Goal: Information Seeking & Learning: Learn about a topic

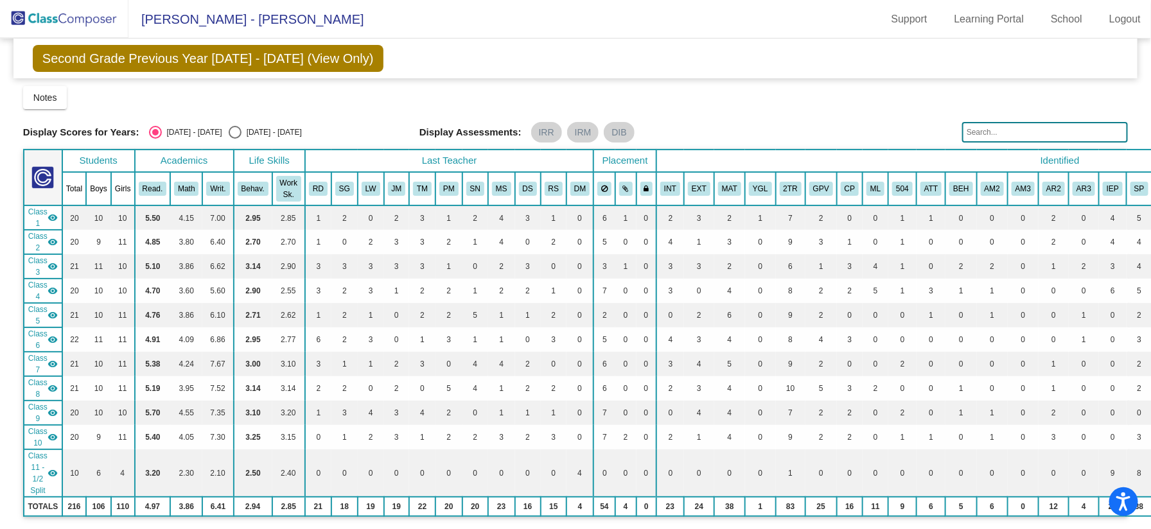
click at [93, 18] on img at bounding box center [64, 19] width 128 height 38
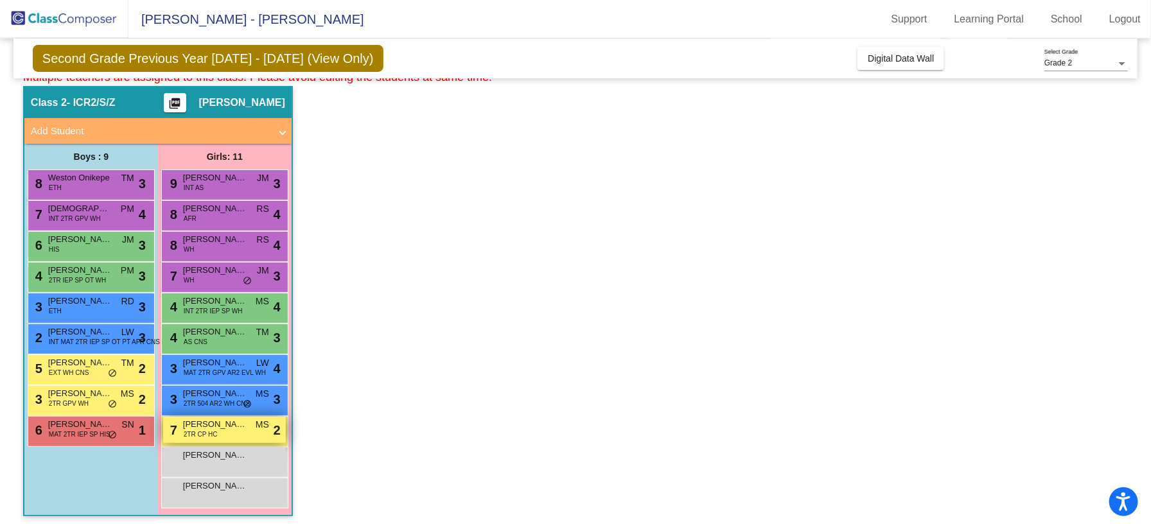
click at [227, 432] on div "7 [PERSON_NAME] 2TR CP HC MS lock do_not_disturb_alt 2" at bounding box center [224, 430] width 123 height 26
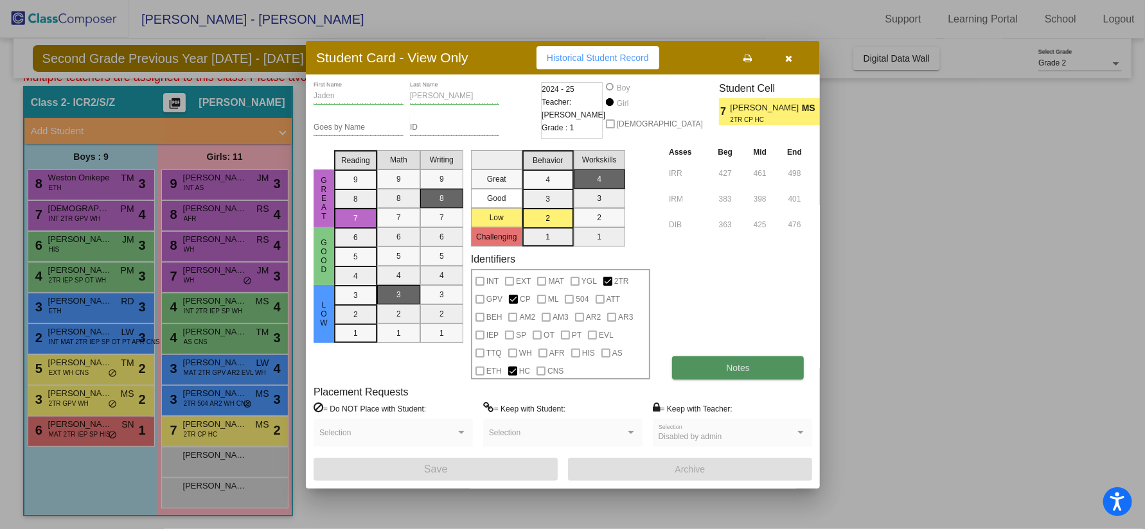
click at [716, 371] on button "Notes" at bounding box center [738, 368] width 132 height 23
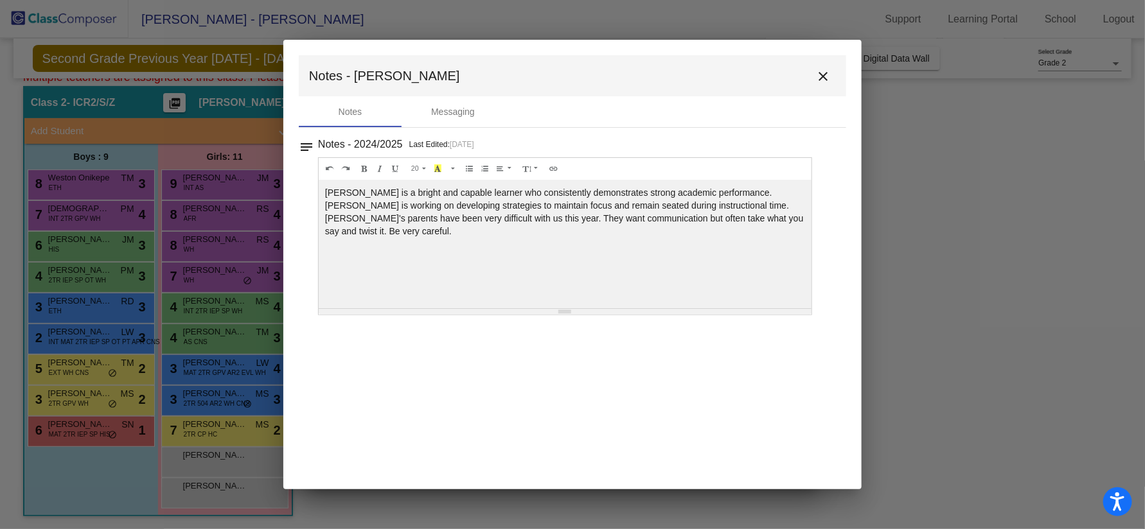
click at [819, 61] on mat-toolbar "Notes - [PERSON_NAME] close" at bounding box center [572, 75] width 547 height 41
click at [821, 76] on mat-icon "close" at bounding box center [822, 76] width 15 height 15
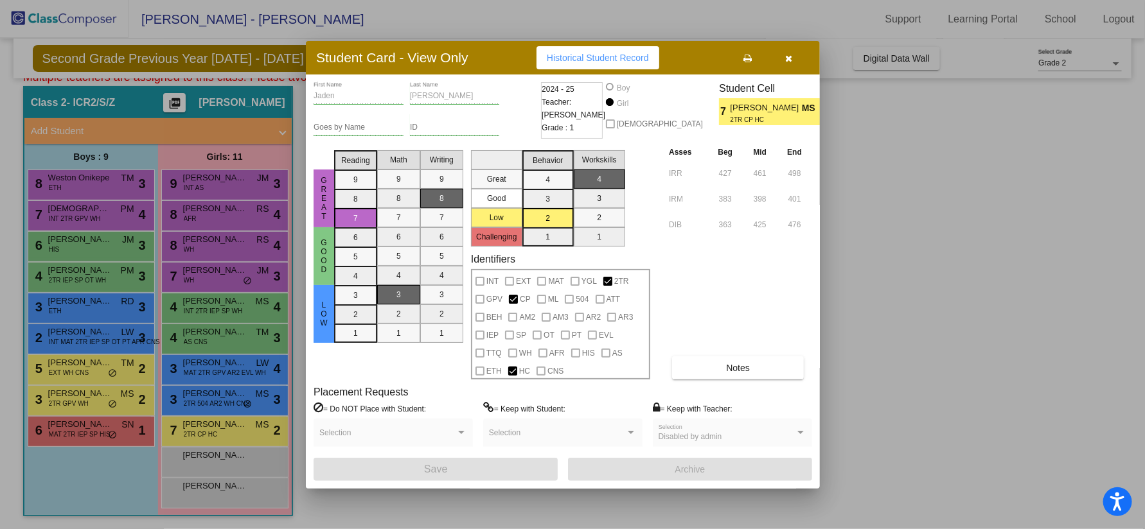
click at [794, 57] on button "button" at bounding box center [788, 57] width 41 height 23
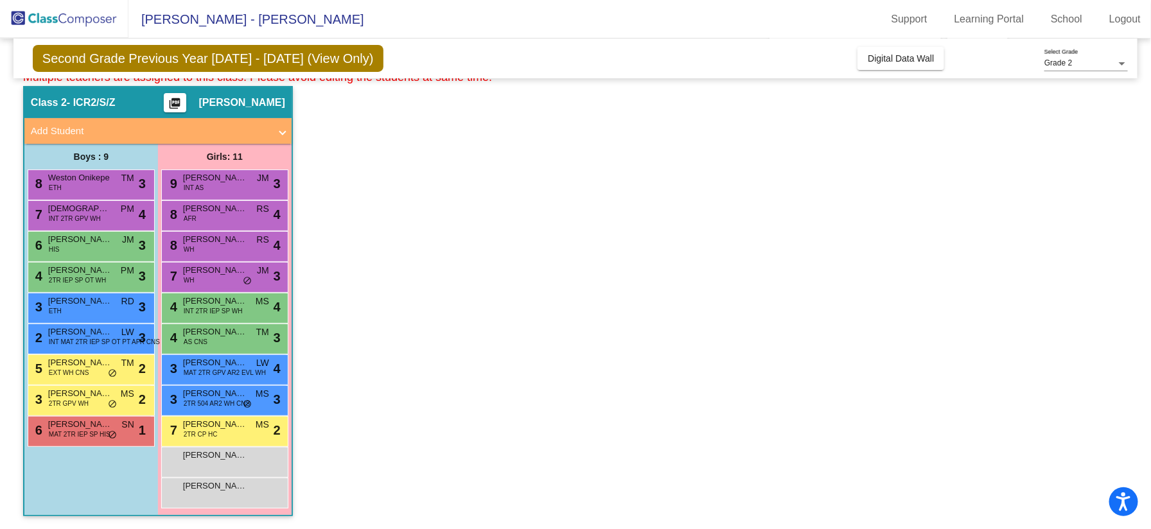
click at [73, 446] on div "6 [PERSON_NAME] MAT 2TR IEP SP HIS SN lock do_not_disturb_alt 1" at bounding box center [91, 431] width 127 height 31
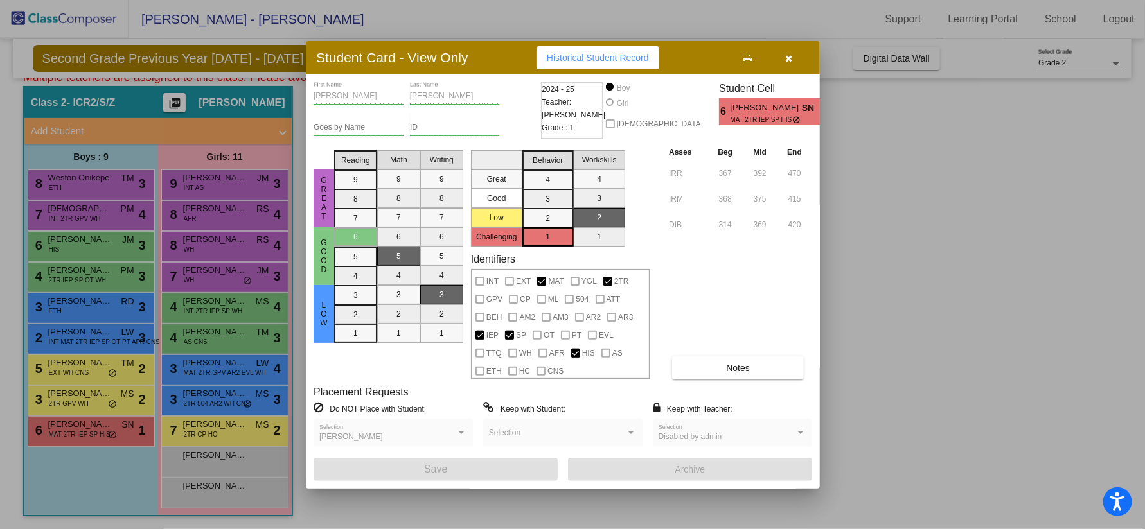
click at [718, 382] on div "[PERSON_NAME] First Name [PERSON_NAME] Last Name Goes by Name ID 2024 - 25 Teac…" at bounding box center [562, 281] width 498 height 399
click at [723, 366] on button "Notes" at bounding box center [738, 368] width 132 height 23
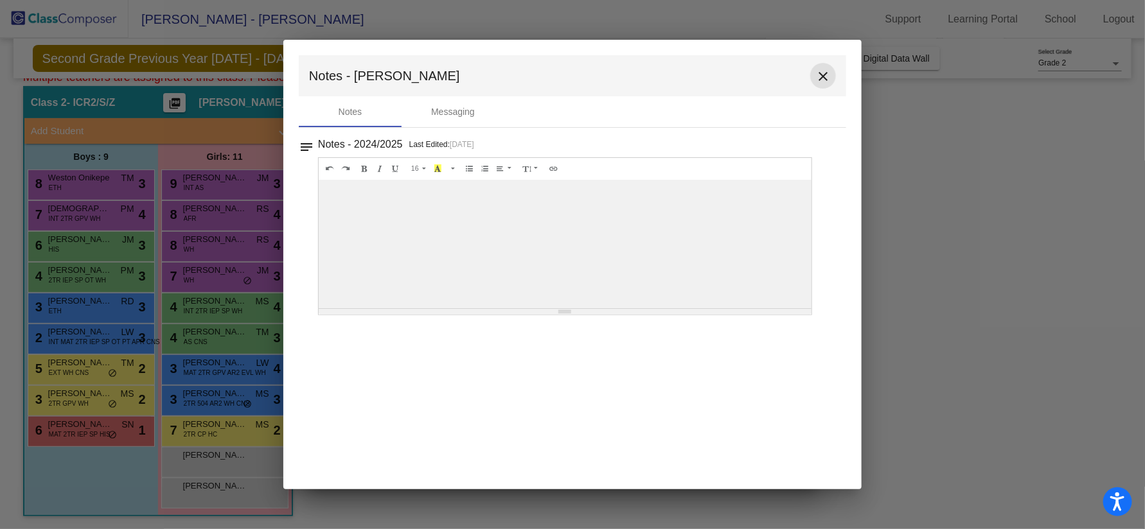
click at [829, 69] on mat-icon "close" at bounding box center [822, 76] width 15 height 15
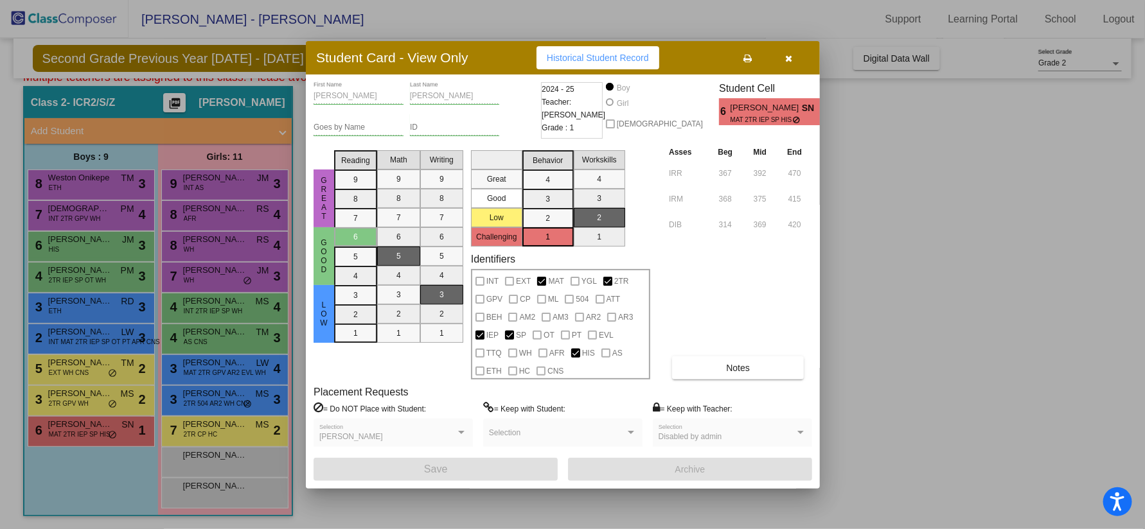
click at [794, 57] on button "button" at bounding box center [788, 57] width 41 height 23
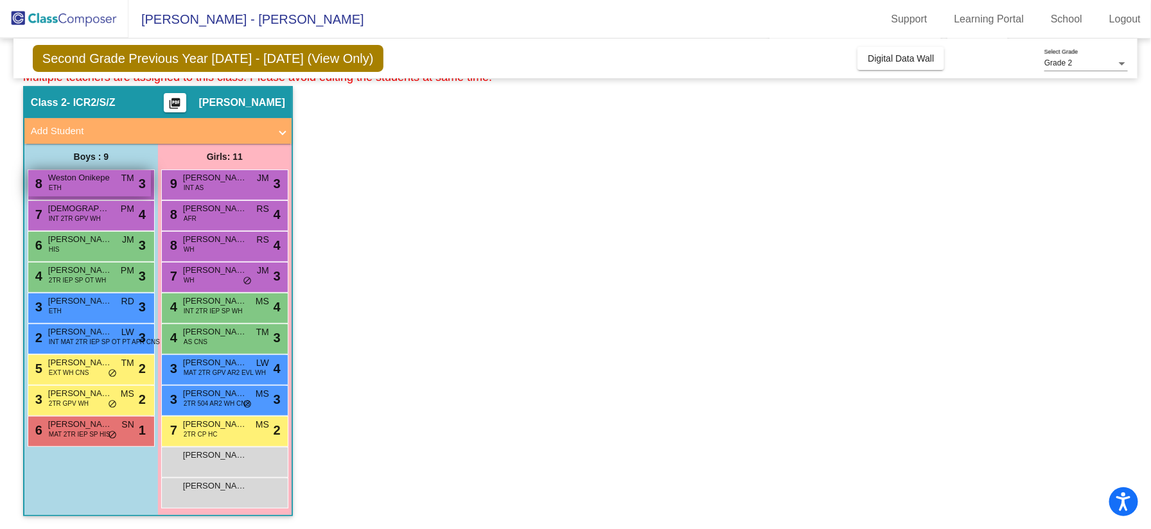
click at [91, 184] on div "8 Weston Onikepe ETH TM lock do_not_disturb_alt 3" at bounding box center [89, 183] width 123 height 26
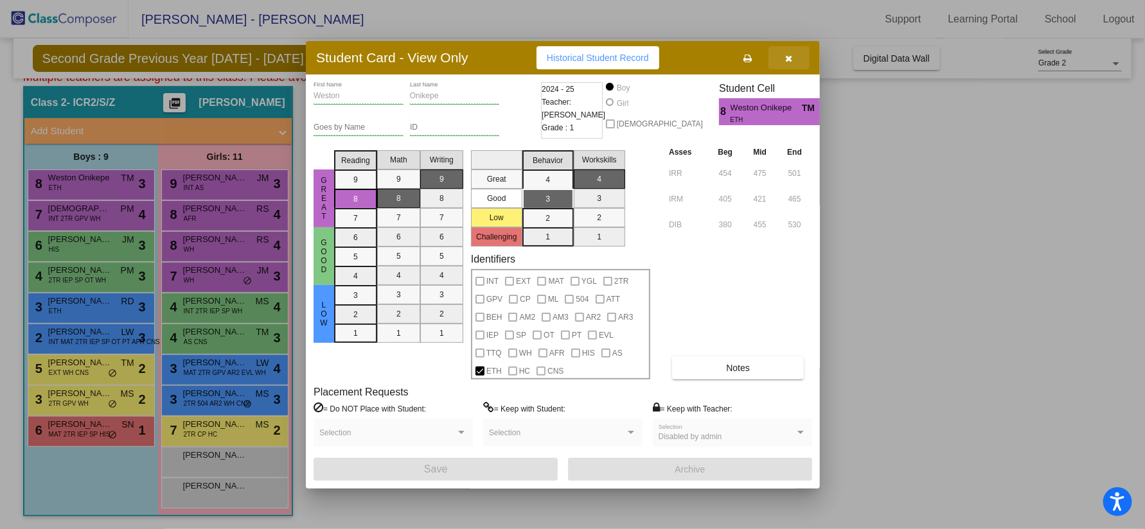
click at [793, 64] on button "button" at bounding box center [788, 57] width 41 height 23
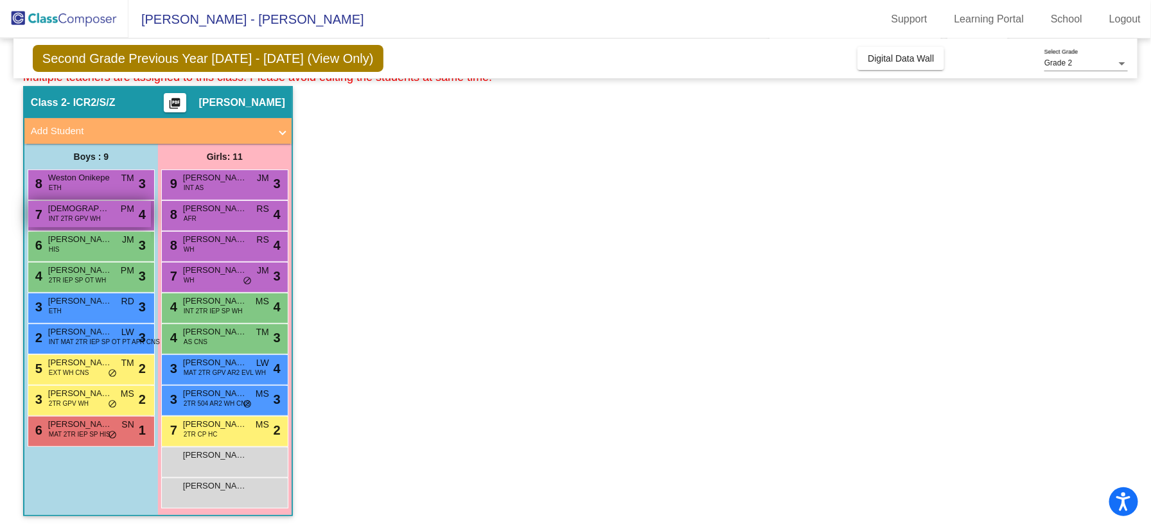
click at [82, 216] on span "INT 2TR GPV WH" at bounding box center [75, 219] width 52 height 10
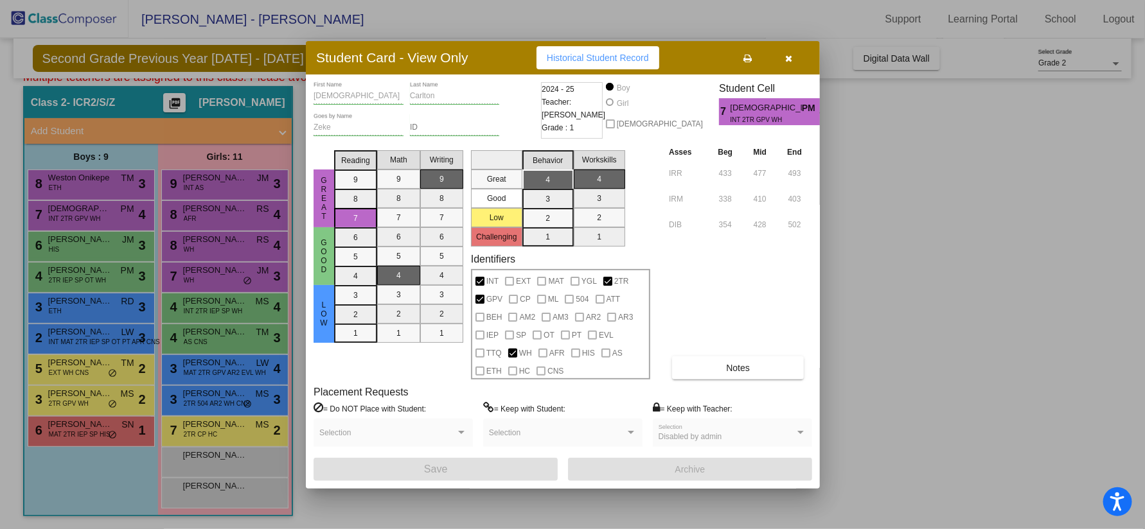
click at [793, 58] on button "button" at bounding box center [788, 57] width 41 height 23
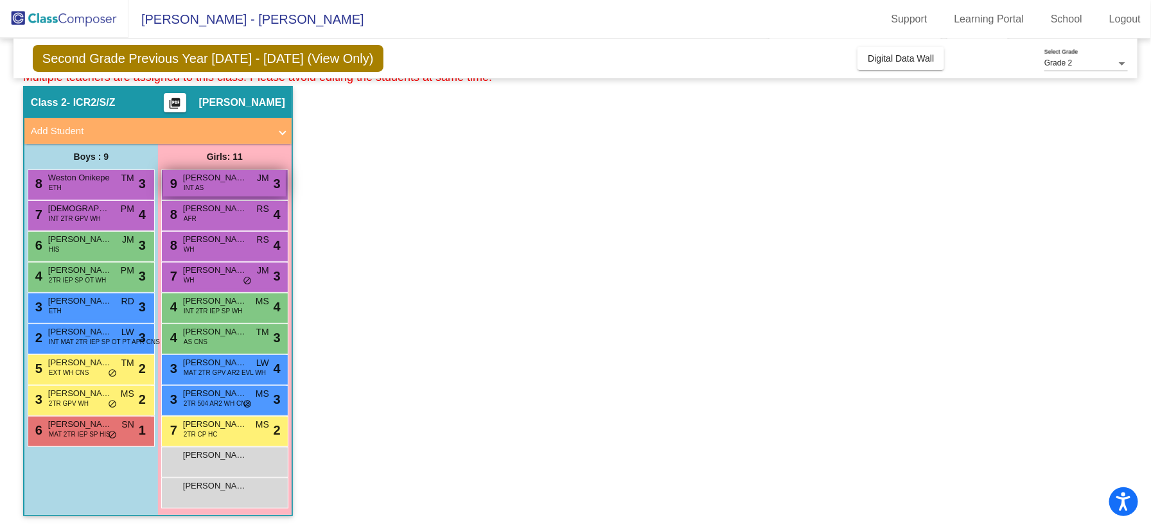
click at [215, 182] on span "[PERSON_NAME]" at bounding box center [215, 178] width 64 height 13
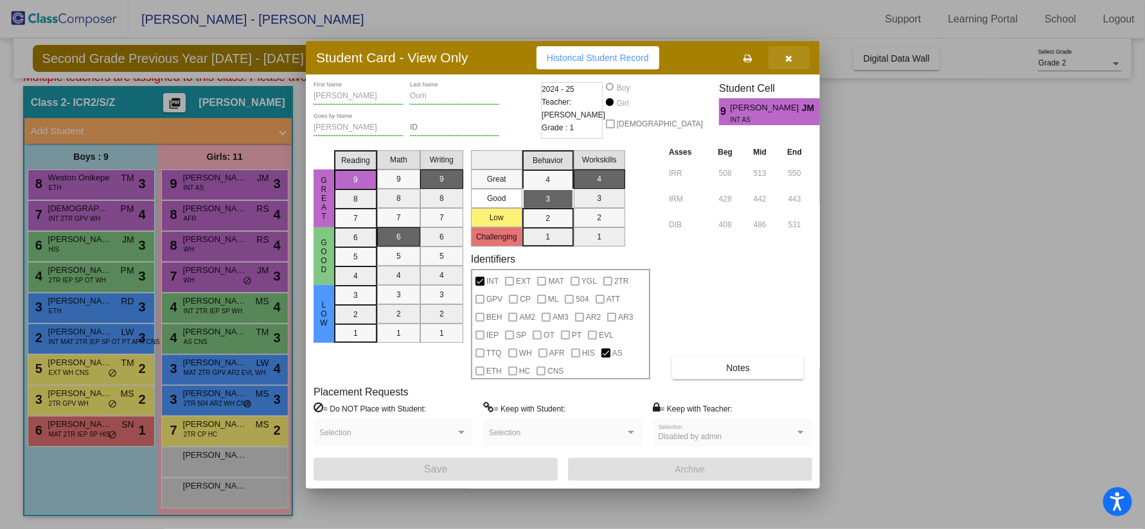
click at [788, 58] on icon "button" at bounding box center [789, 58] width 7 height 9
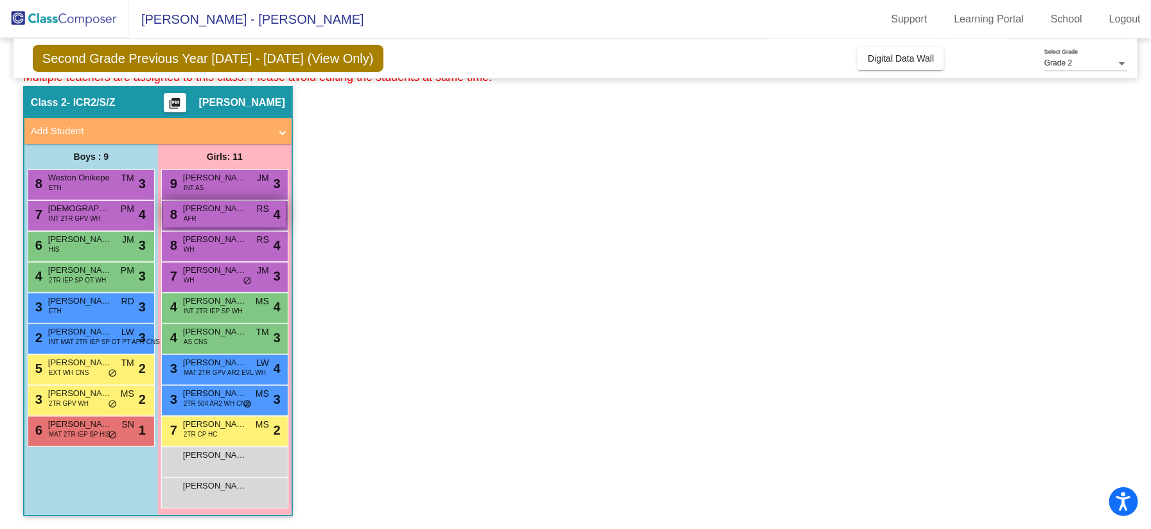
click at [198, 207] on span "[PERSON_NAME]" at bounding box center [215, 208] width 64 height 13
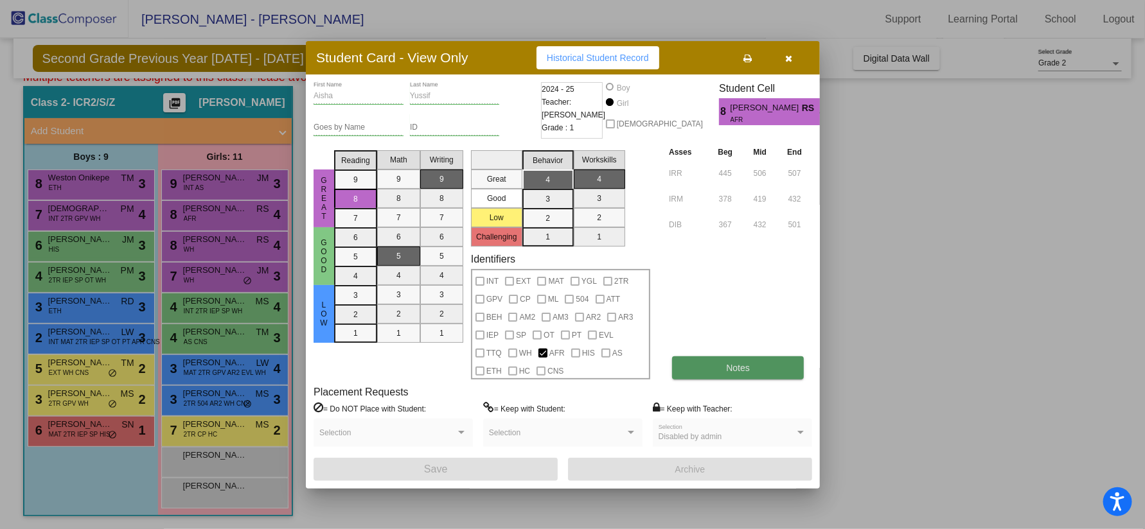
click at [709, 369] on button "Notes" at bounding box center [738, 368] width 132 height 23
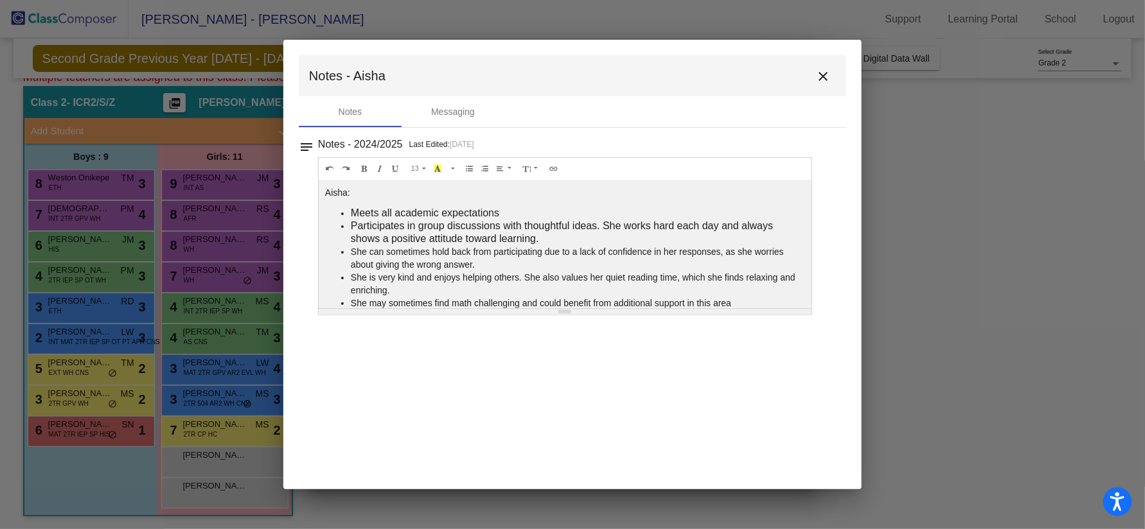
scroll to position [16, 0]
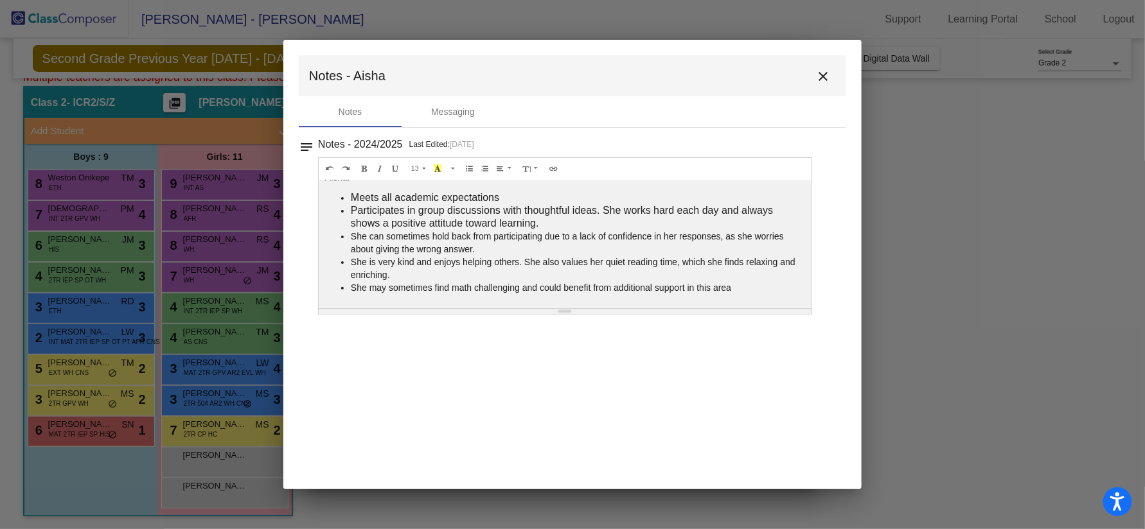
click at [822, 87] on button "close" at bounding box center [823, 76] width 26 height 26
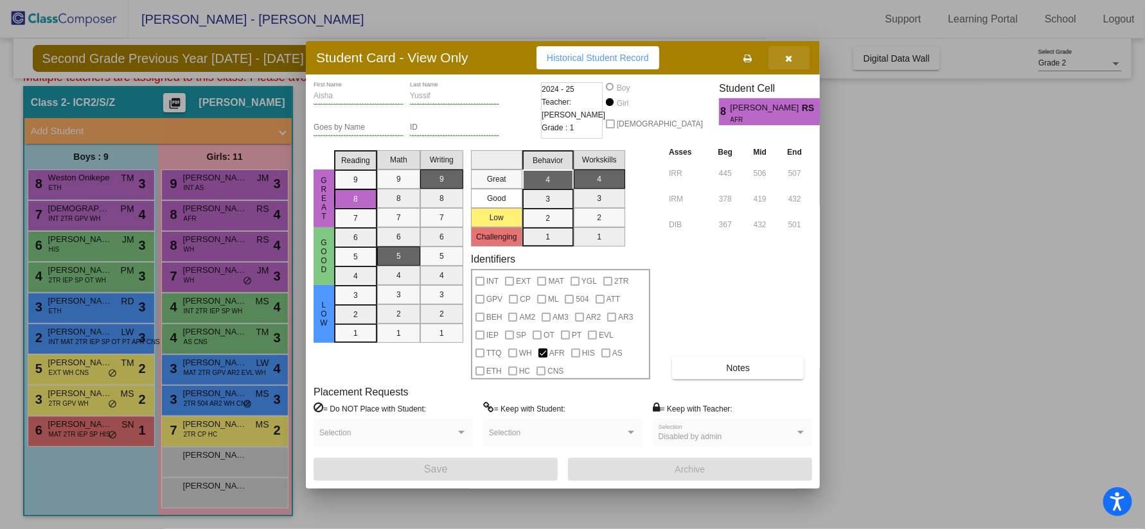
click at [791, 67] on button "button" at bounding box center [788, 57] width 41 height 23
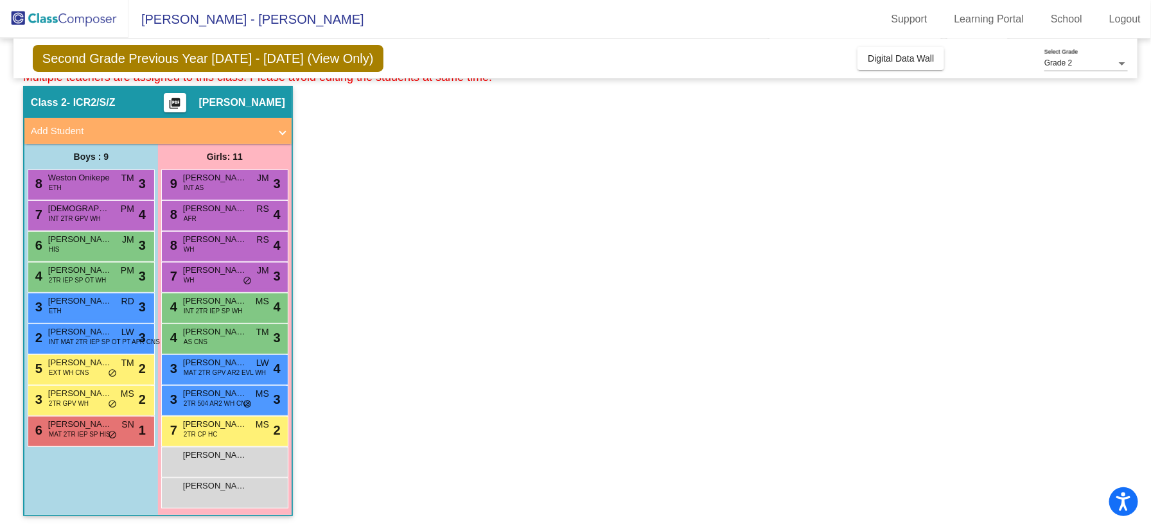
click at [228, 260] on div "8 [PERSON_NAME][MEDICAL_DATA] RS lock do_not_disturb_alt 4" at bounding box center [224, 246] width 127 height 31
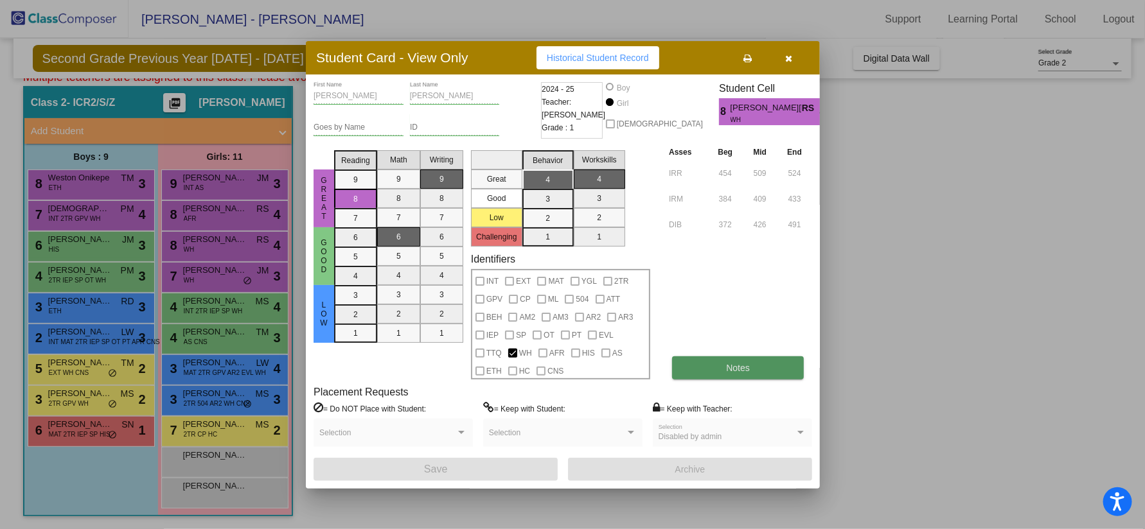
click at [731, 374] on button "Notes" at bounding box center [738, 368] width 132 height 23
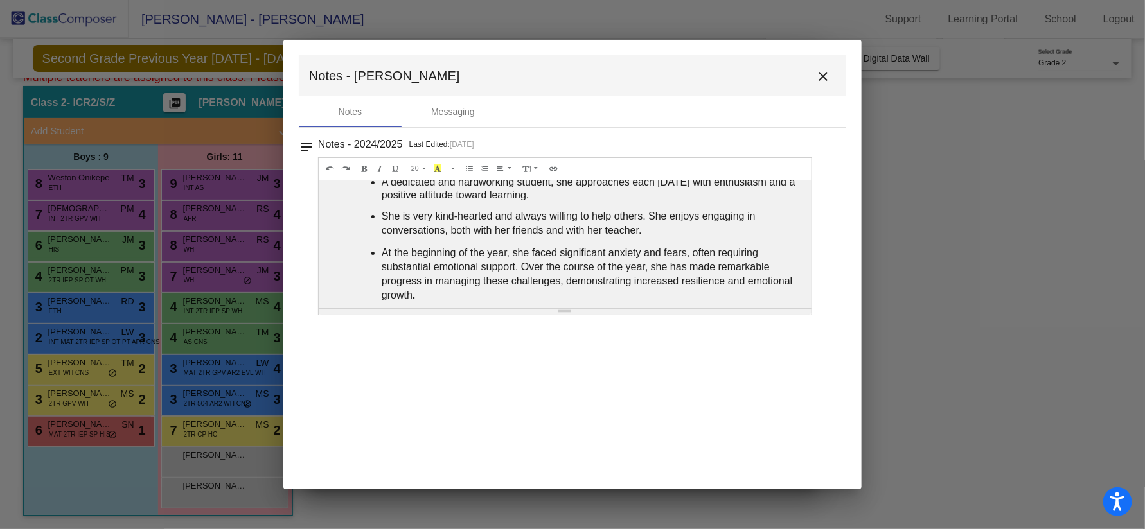
scroll to position [150, 0]
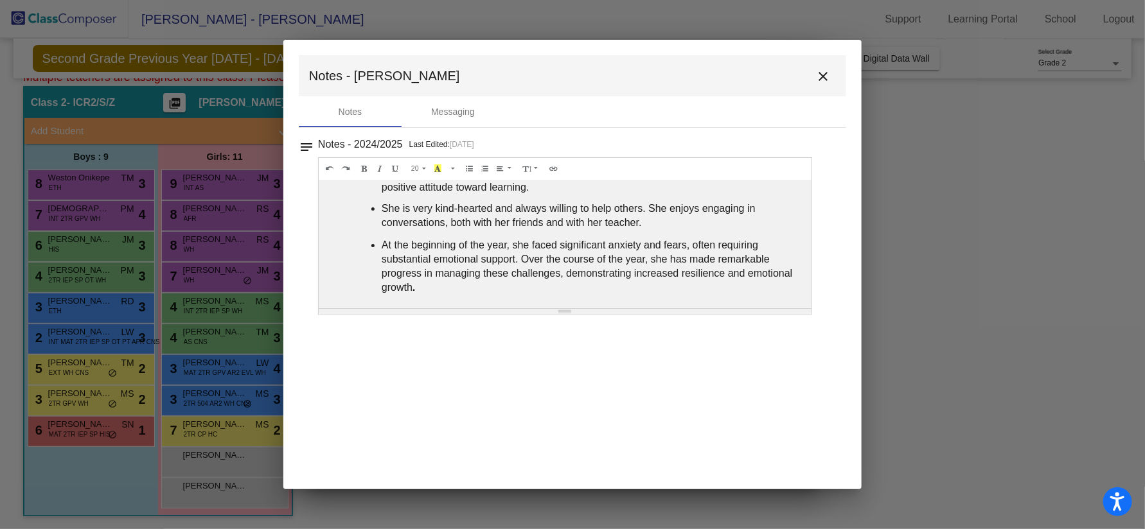
click at [824, 78] on mat-icon "close" at bounding box center [822, 76] width 15 height 15
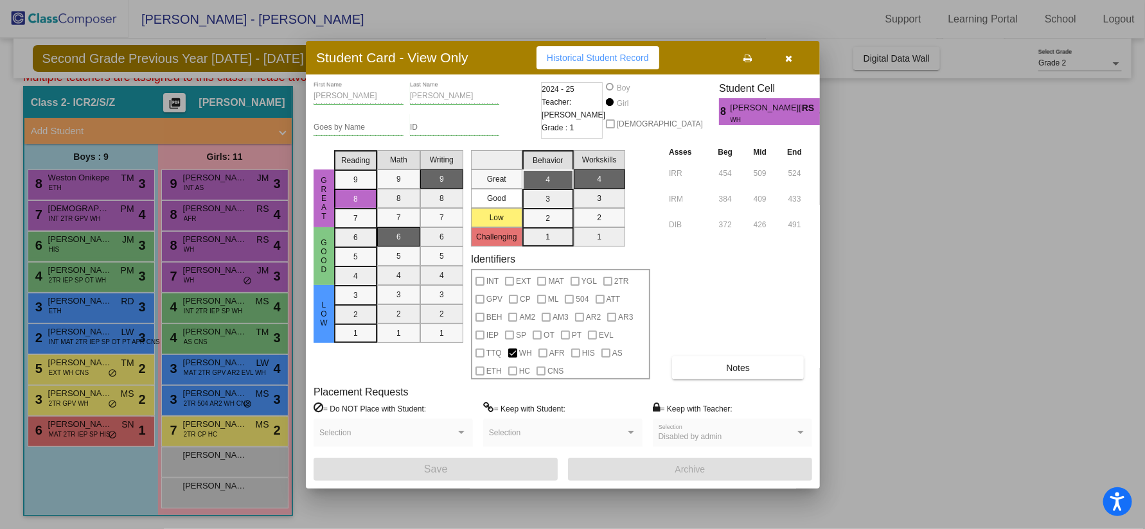
click at [792, 59] on button "button" at bounding box center [788, 57] width 41 height 23
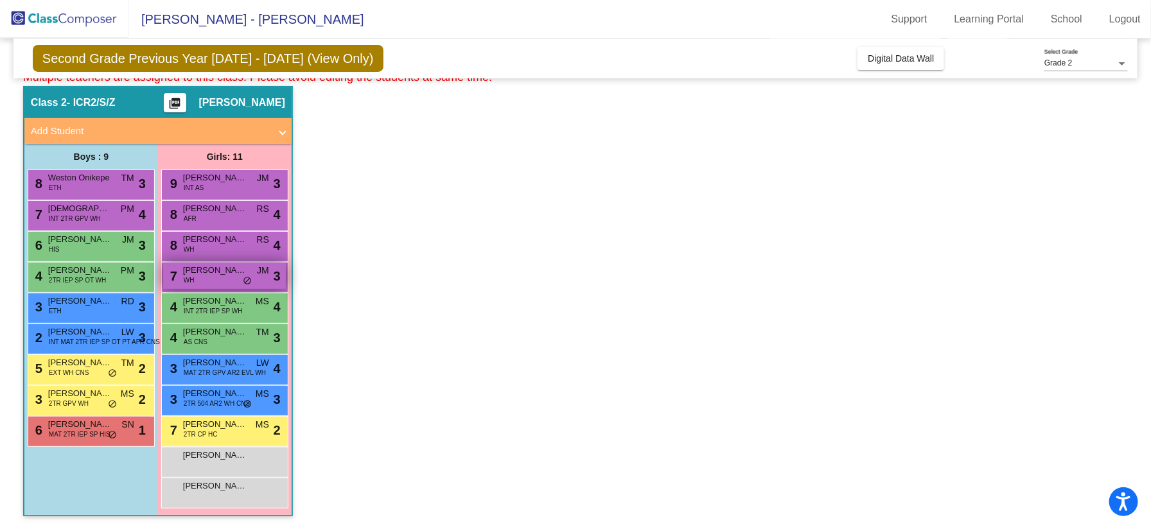
click at [214, 280] on div "7 [PERSON_NAME] WH JM lock do_not_disturb_alt 3" at bounding box center [224, 276] width 123 height 26
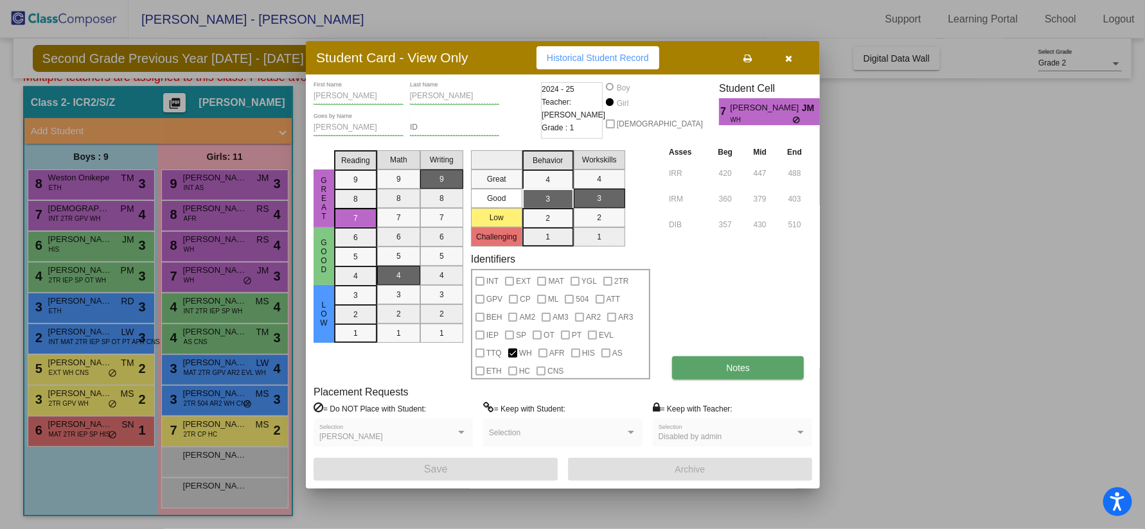
click at [755, 369] on button "Notes" at bounding box center [738, 368] width 132 height 23
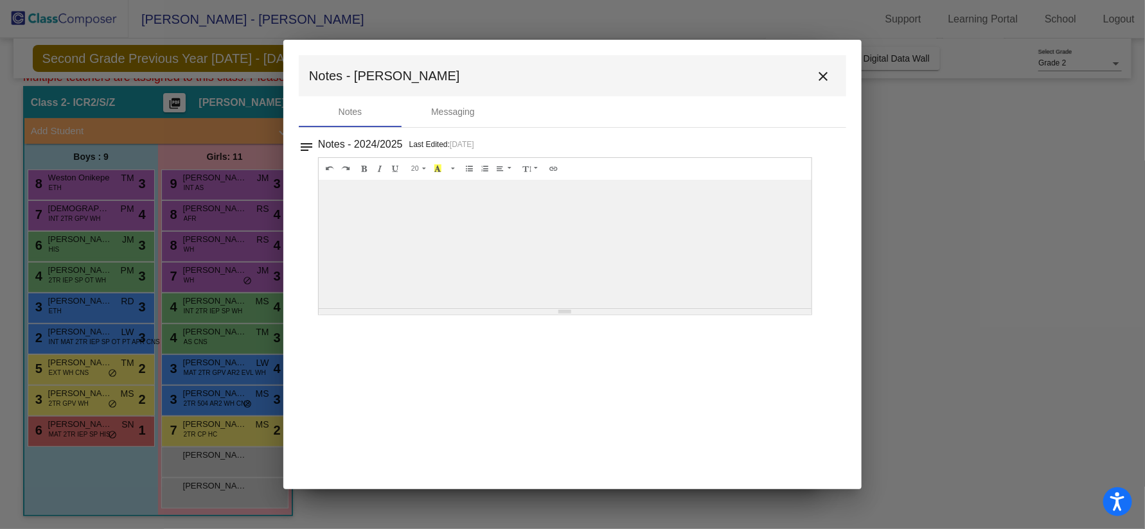
click at [830, 73] on mat-icon "close" at bounding box center [822, 76] width 15 height 15
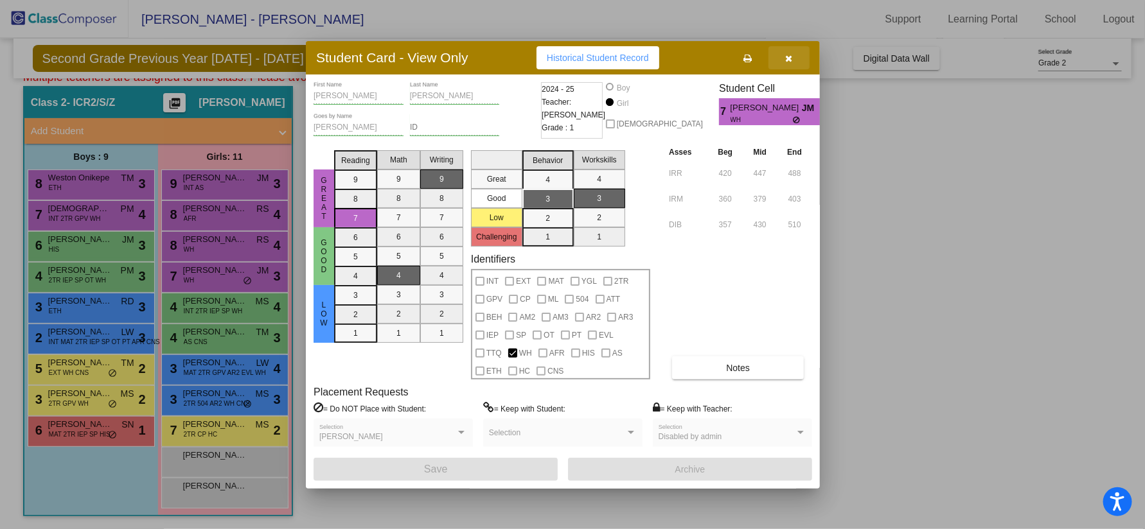
click at [786, 62] on icon "button" at bounding box center [789, 58] width 7 height 9
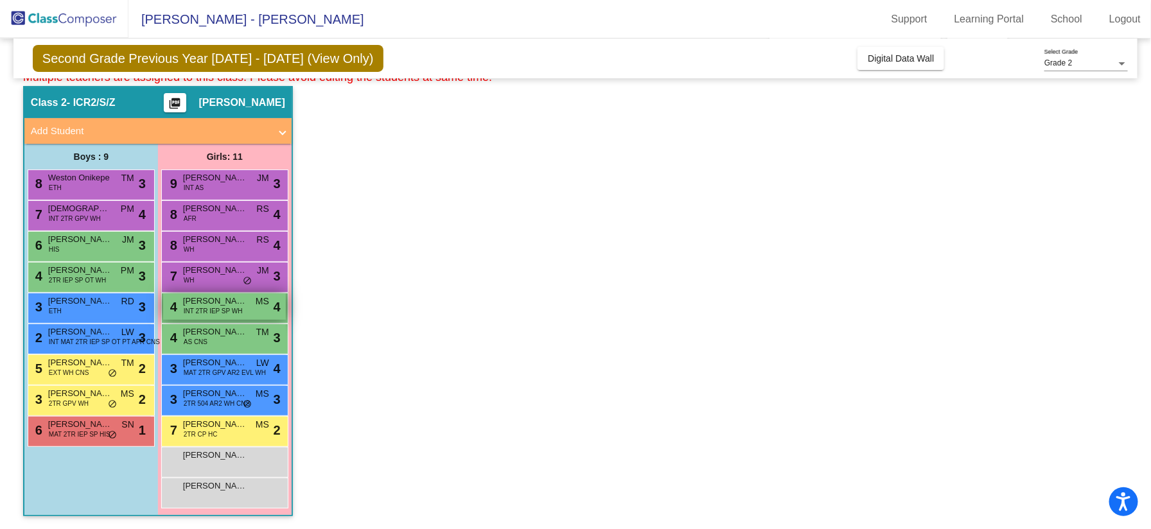
click at [225, 308] on span "INT 2TR IEP SP WH" at bounding box center [213, 311] width 59 height 10
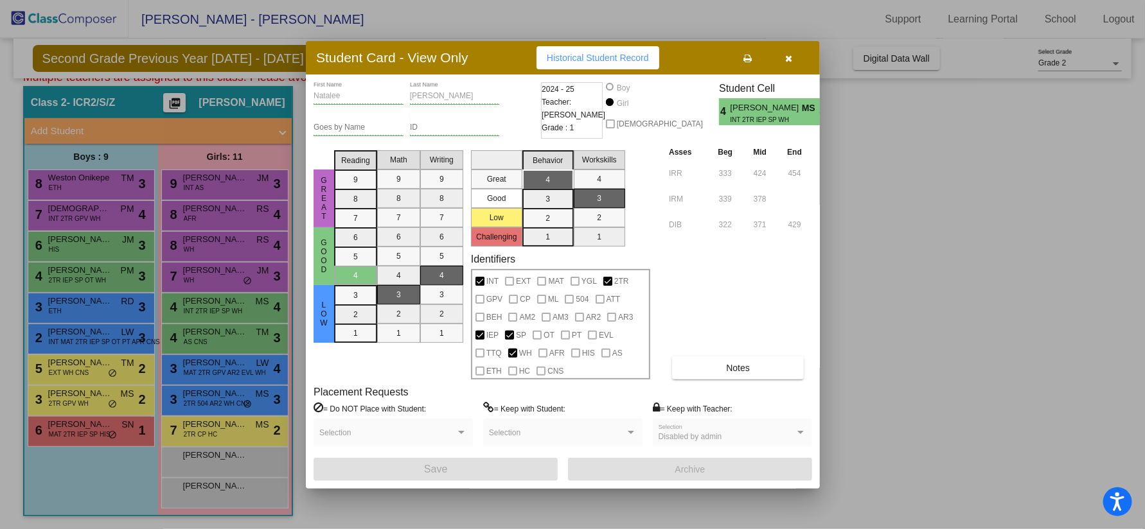
drag, startPoint x: 728, startPoint y: 366, endPoint x: 608, endPoint y: 308, distance: 133.0
click at [610, 308] on div "Great Good Low Reading 9 8 7 6 5 4 3 2 1 Math 9 8 7 6 5 4 3 2 1 Writing 9 8 7 6…" at bounding box center [562, 262] width 498 height 234
click at [754, 367] on button "Notes" at bounding box center [738, 368] width 132 height 23
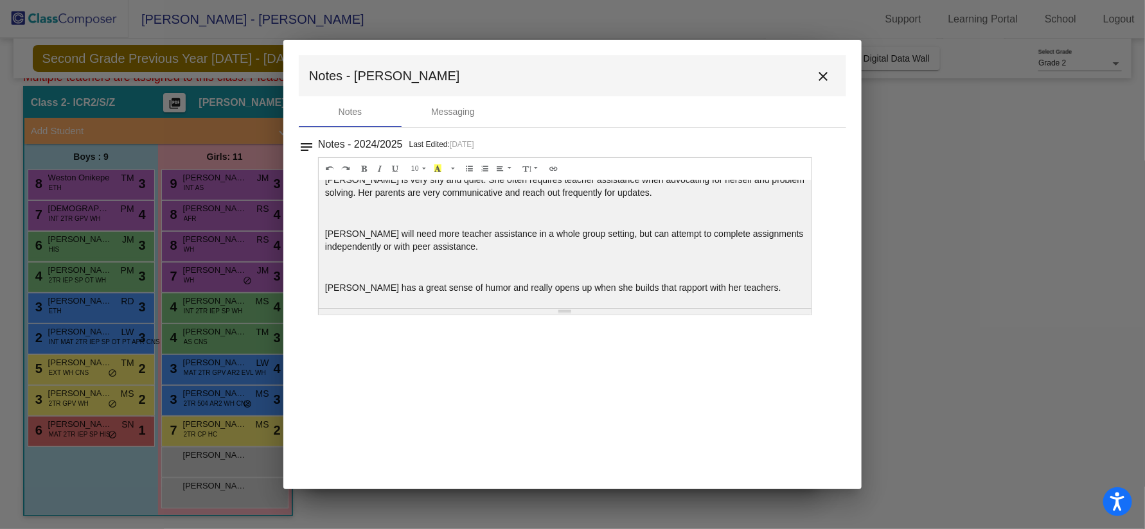
scroll to position [0, 0]
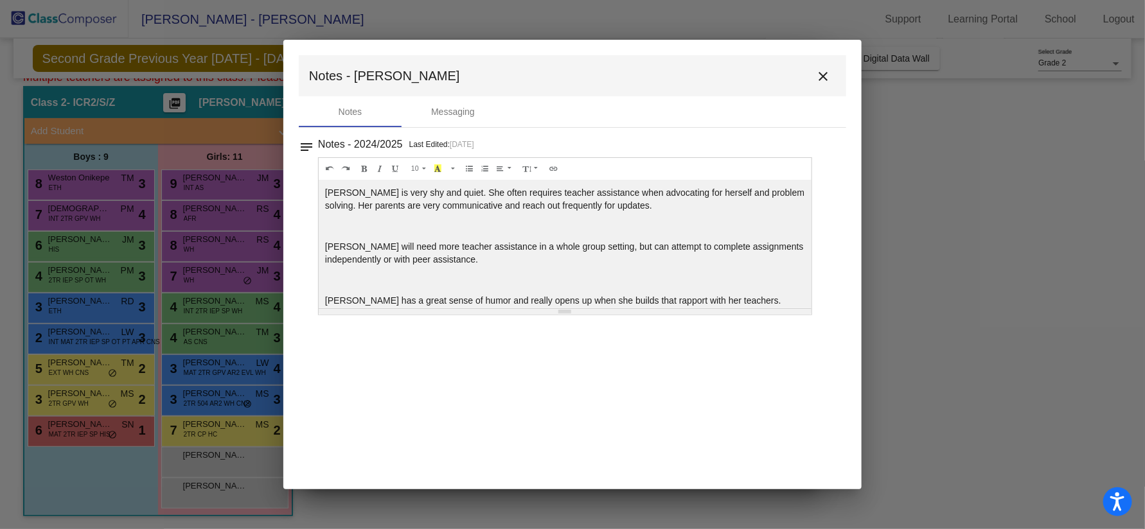
click at [829, 71] on mat-icon "close" at bounding box center [822, 76] width 15 height 15
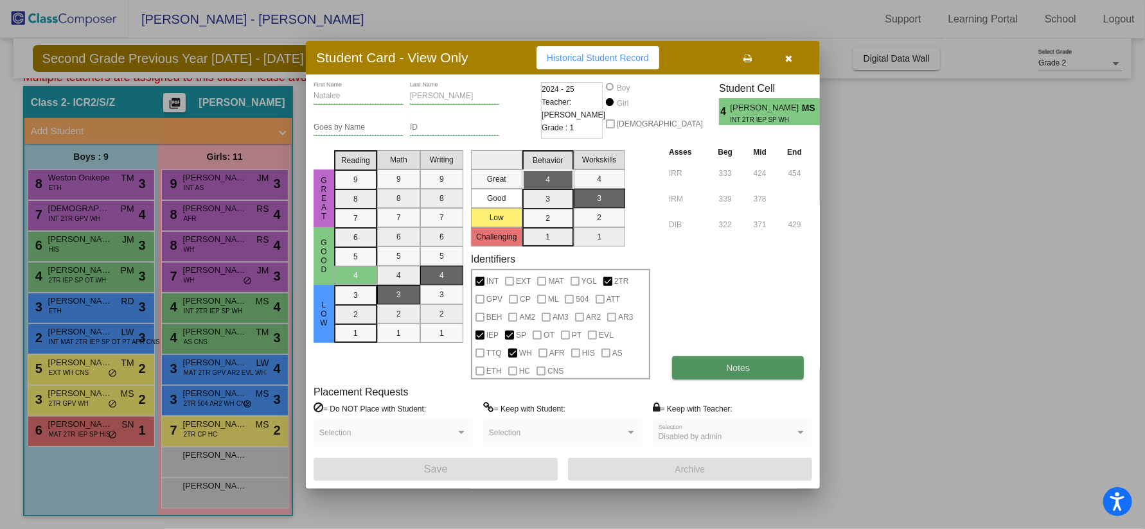
click at [704, 373] on button "Notes" at bounding box center [738, 368] width 132 height 23
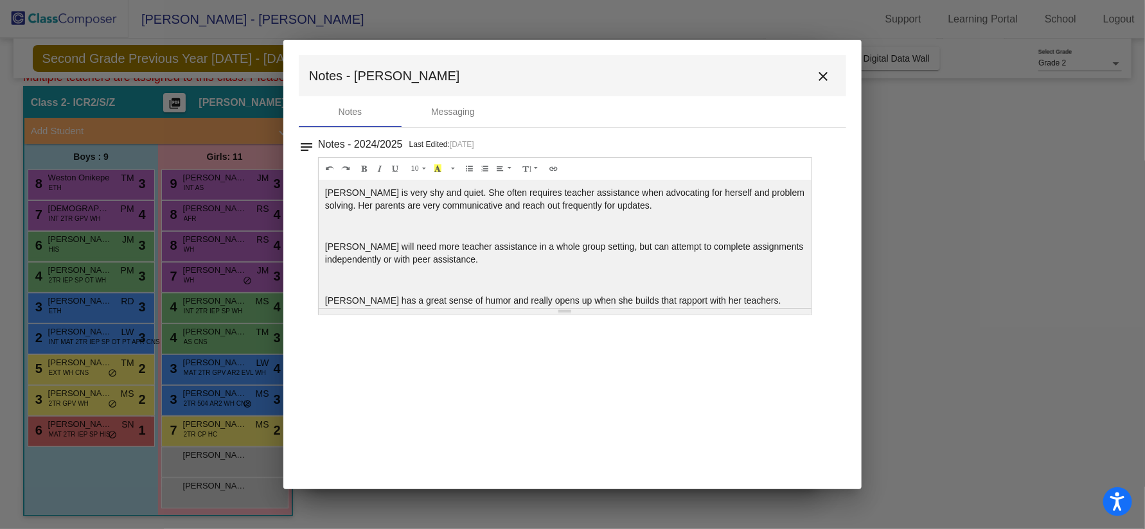
scroll to position [13, 0]
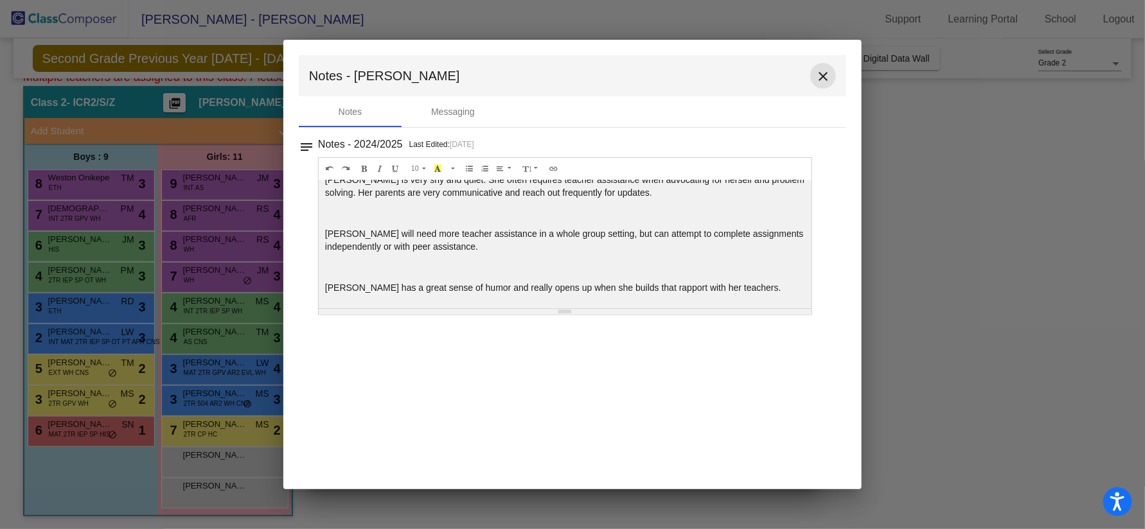
click at [818, 74] on mat-icon "close" at bounding box center [822, 76] width 15 height 15
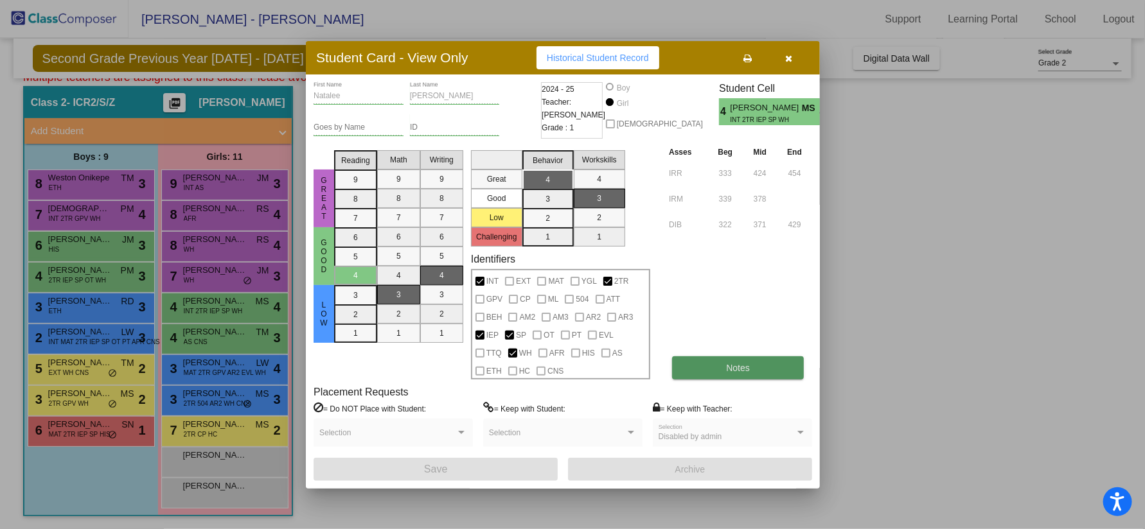
click at [703, 372] on button "Notes" at bounding box center [738, 368] width 132 height 23
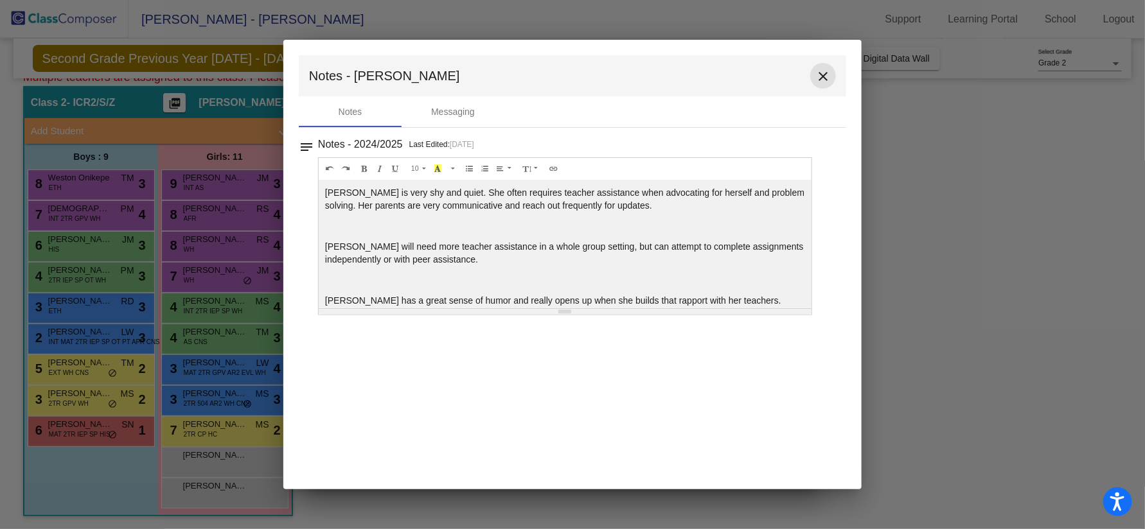
click at [818, 74] on mat-icon "close" at bounding box center [822, 76] width 15 height 15
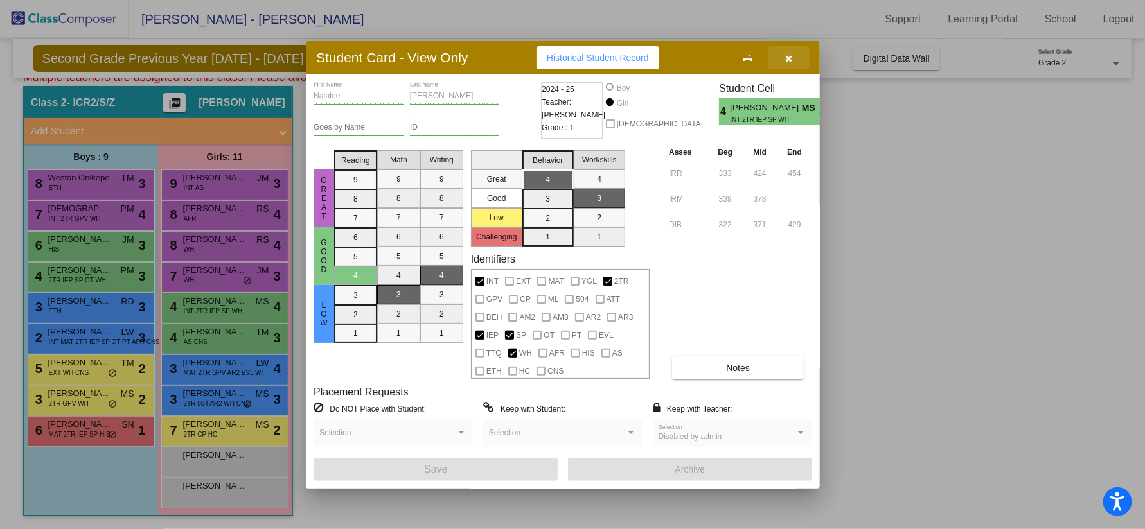
click at [795, 53] on button "button" at bounding box center [788, 57] width 41 height 23
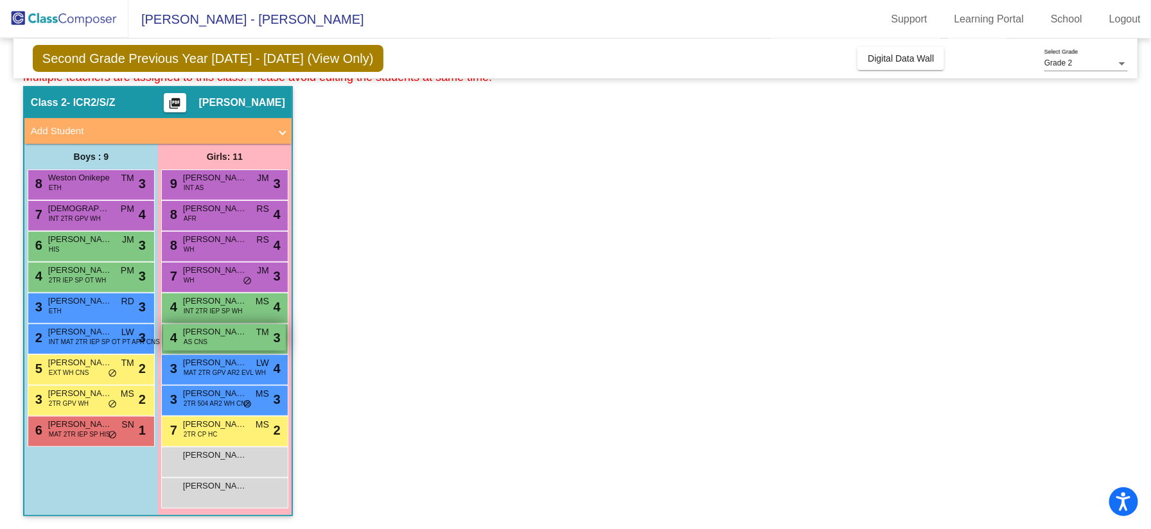
click at [209, 338] on div "4 [PERSON_NAME] AS CNS TM lock do_not_disturb_alt 3" at bounding box center [224, 337] width 123 height 26
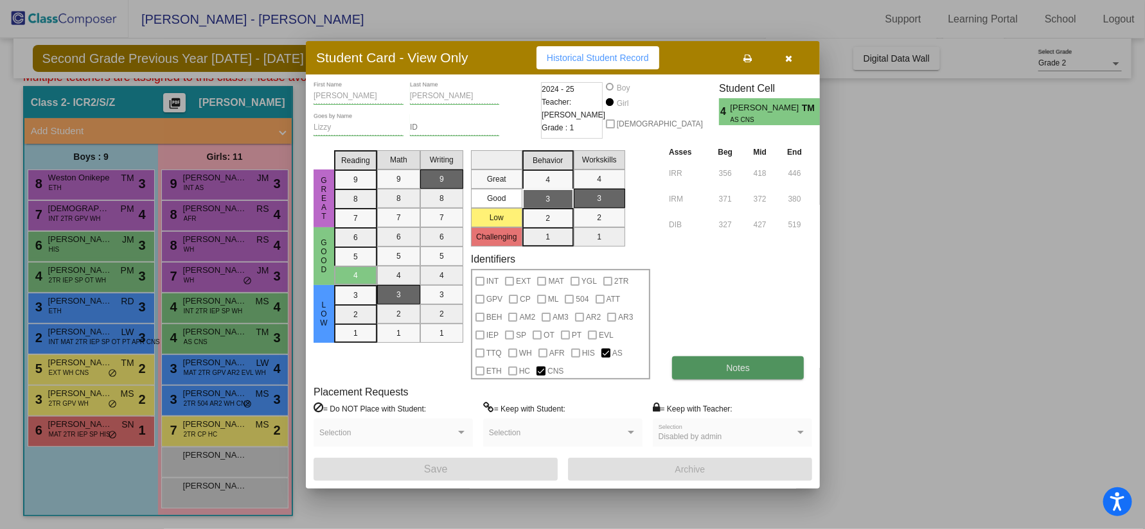
click at [732, 370] on span "Notes" at bounding box center [738, 368] width 24 height 10
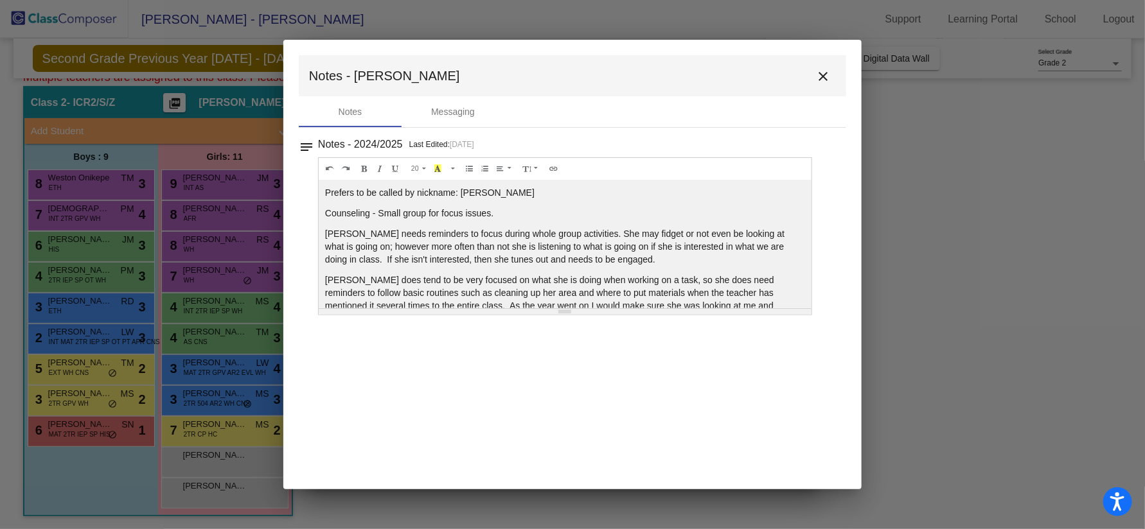
click at [822, 77] on mat-icon "close" at bounding box center [822, 76] width 15 height 15
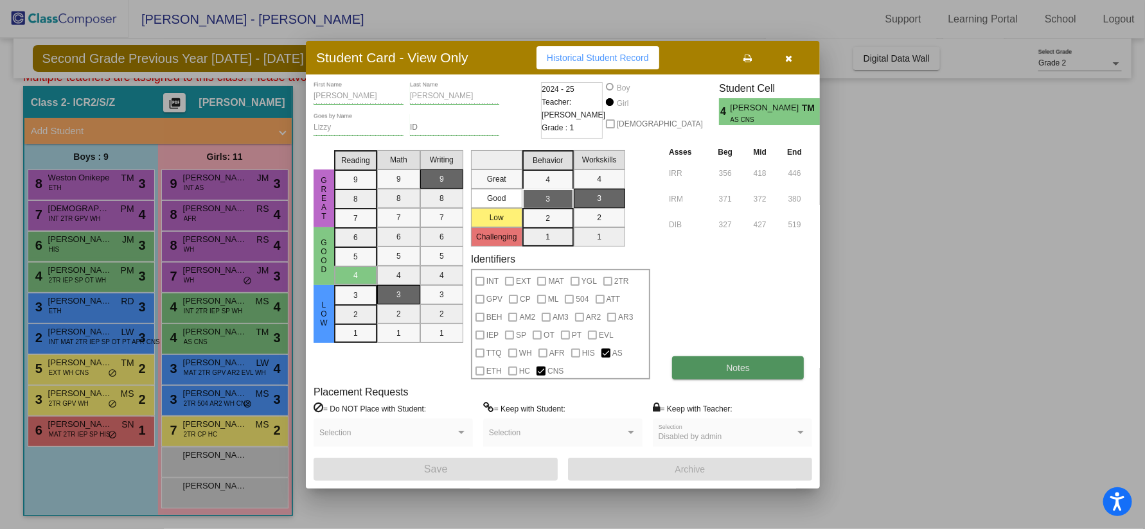
click at [709, 361] on button "Notes" at bounding box center [738, 368] width 132 height 23
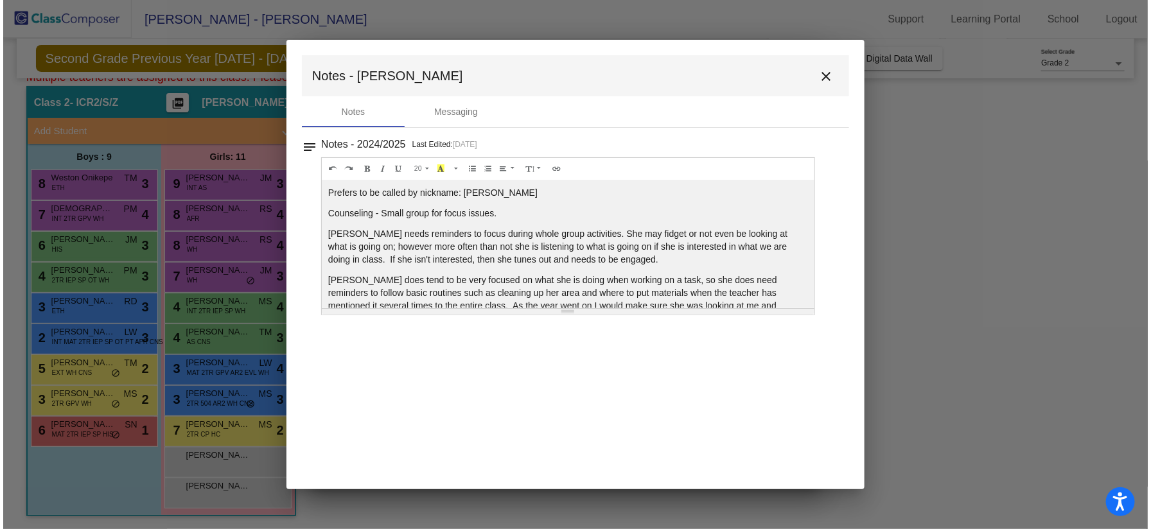
scroll to position [31, 0]
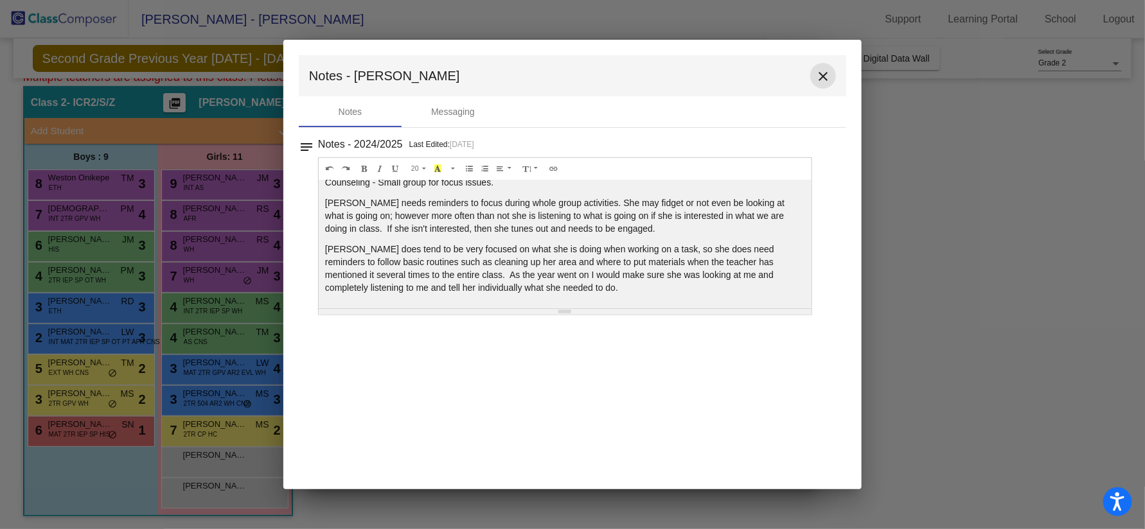
click at [817, 77] on mat-icon "close" at bounding box center [822, 76] width 15 height 15
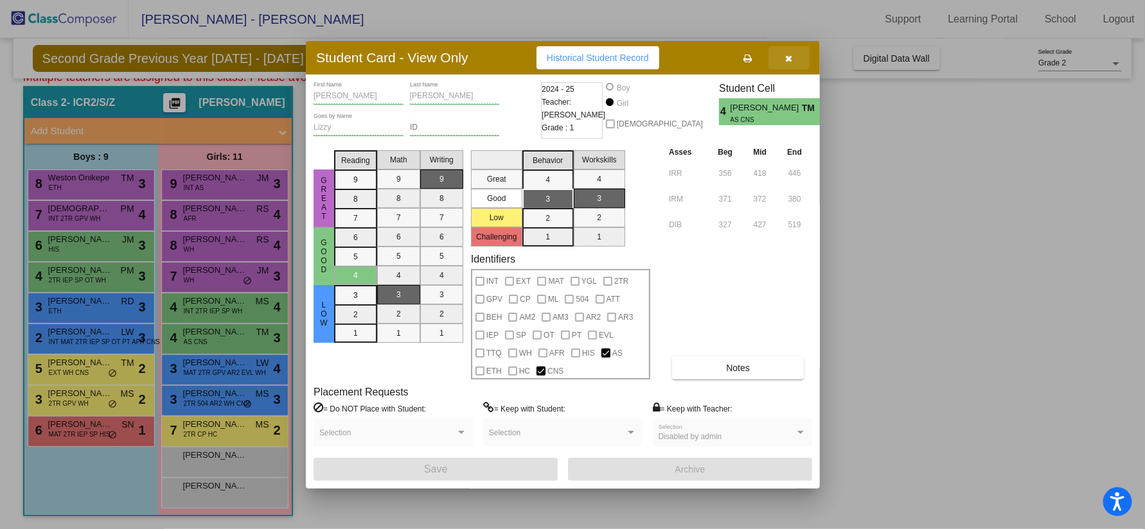
click at [790, 60] on icon "button" at bounding box center [789, 58] width 7 height 9
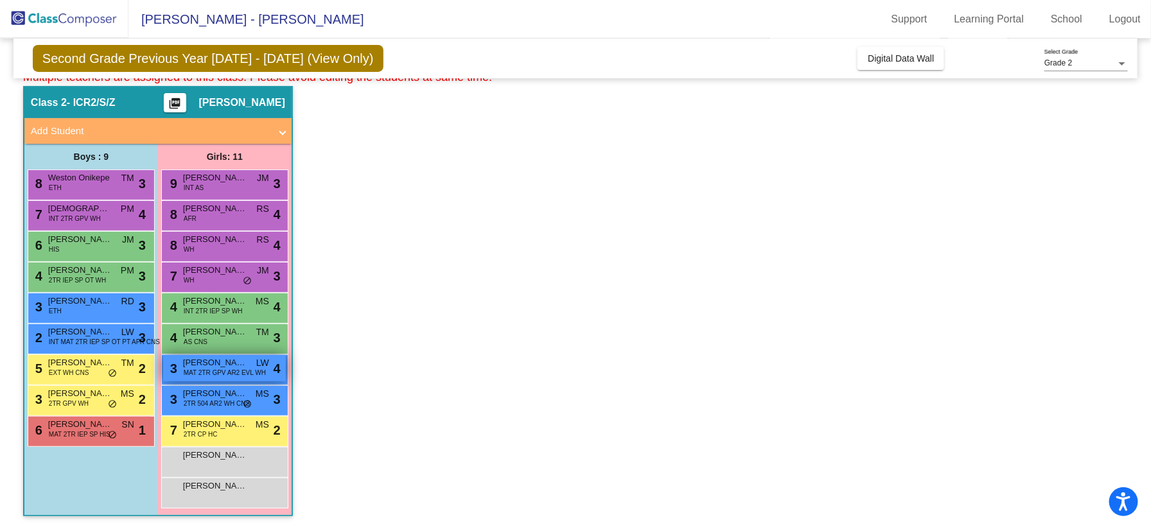
click at [241, 371] on span "MAT 2TR GPV AR2 EVL WH" at bounding box center [225, 373] width 82 height 10
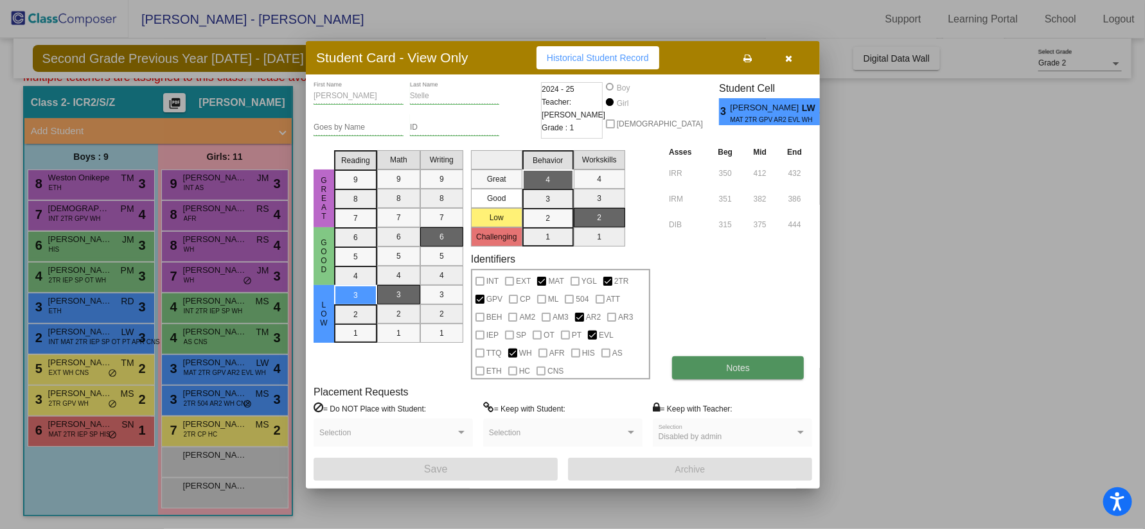
click at [730, 357] on button "Notes" at bounding box center [738, 368] width 132 height 23
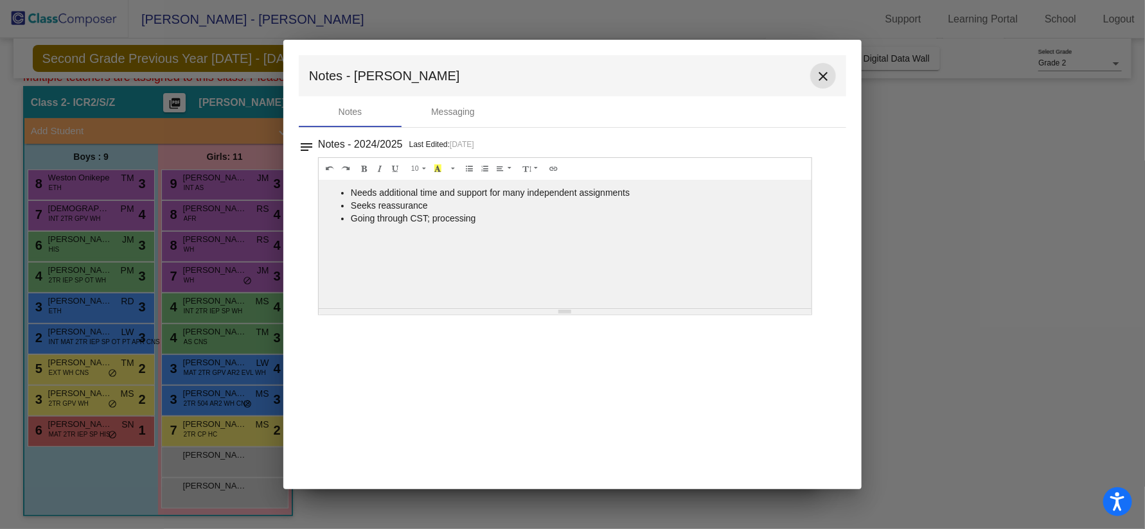
click at [823, 80] on mat-icon "close" at bounding box center [822, 76] width 15 height 15
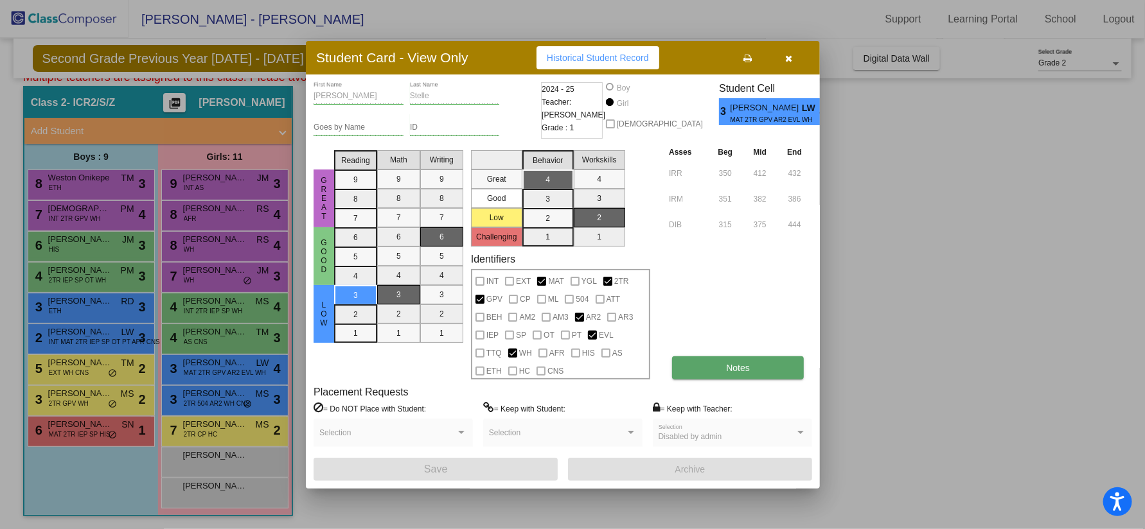
click at [755, 373] on button "Notes" at bounding box center [738, 368] width 132 height 23
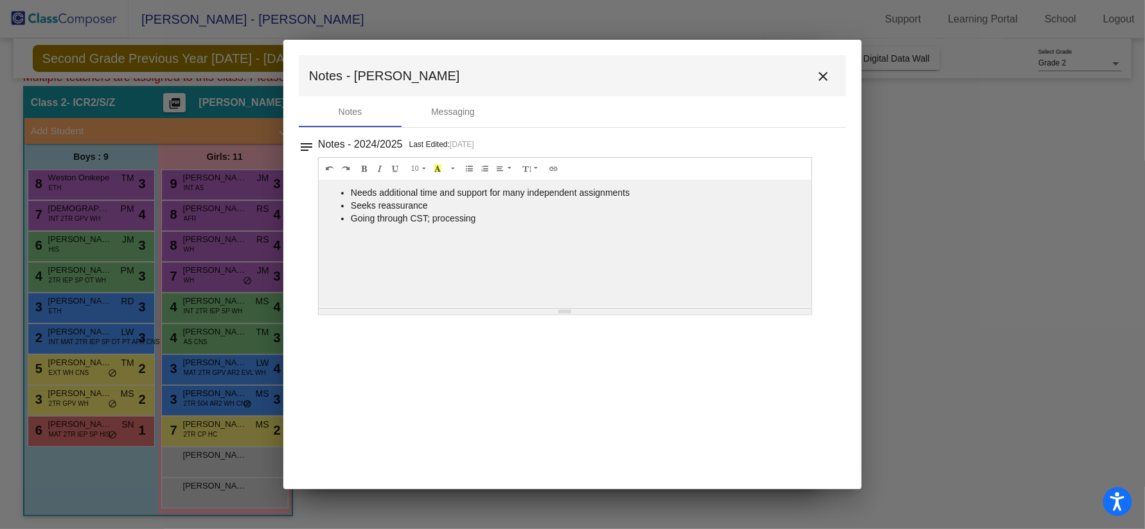
click at [827, 71] on mat-icon "close" at bounding box center [822, 76] width 15 height 15
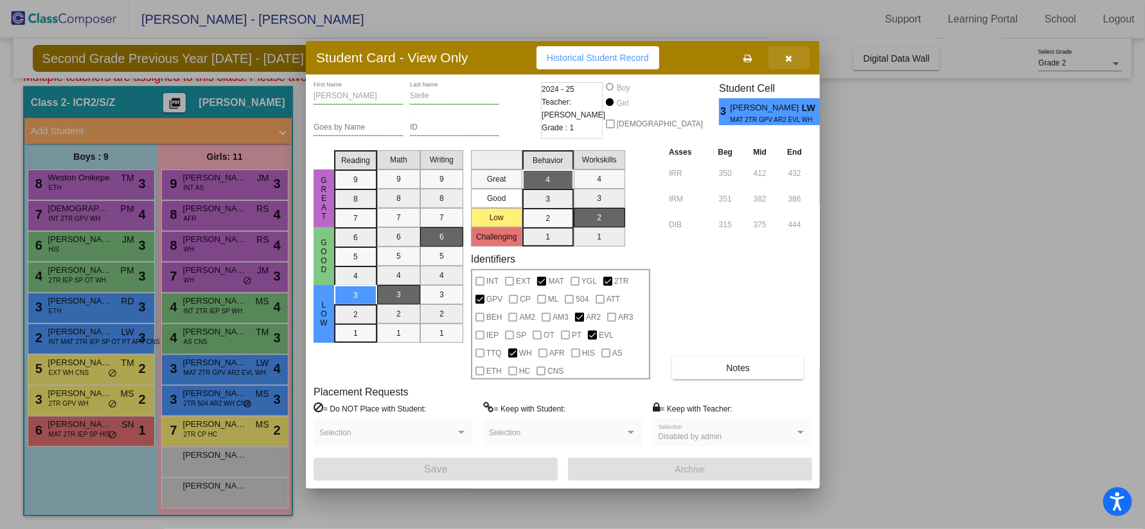
click at [788, 58] on icon "button" at bounding box center [789, 58] width 7 height 9
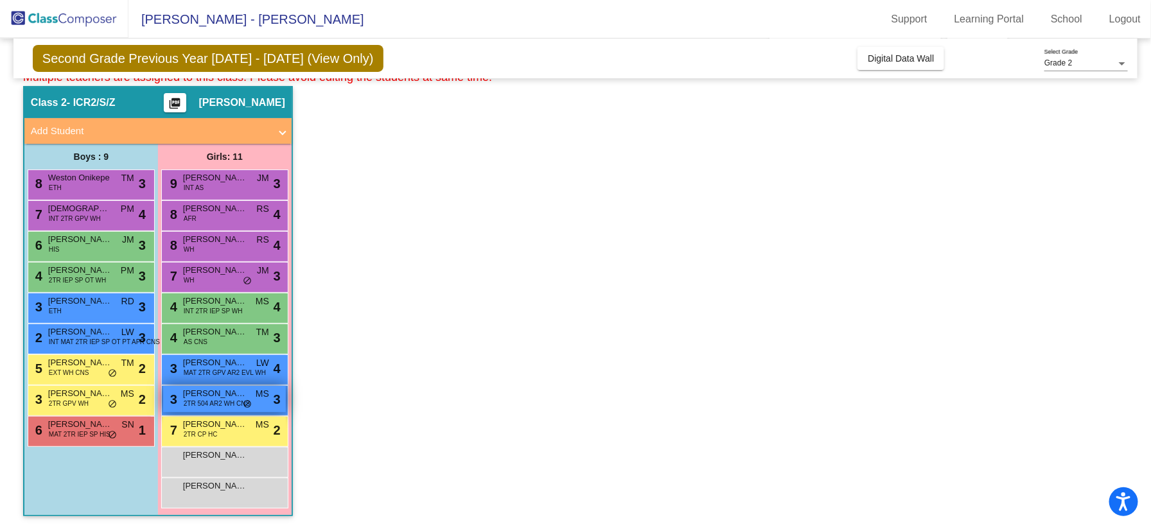
click at [243, 395] on span "[PERSON_NAME]" at bounding box center [215, 393] width 64 height 13
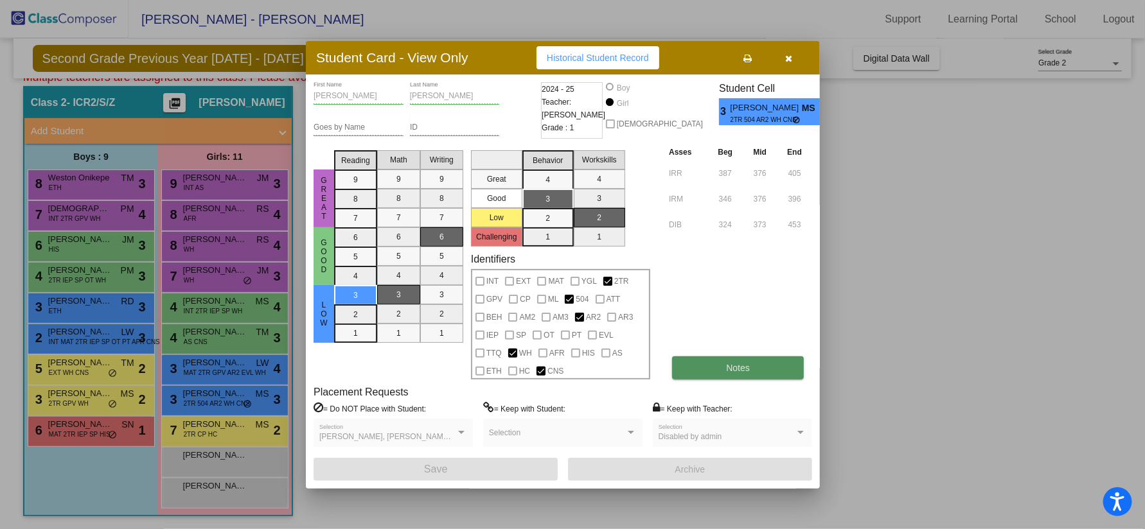
click at [736, 366] on span "Notes" at bounding box center [738, 368] width 24 height 10
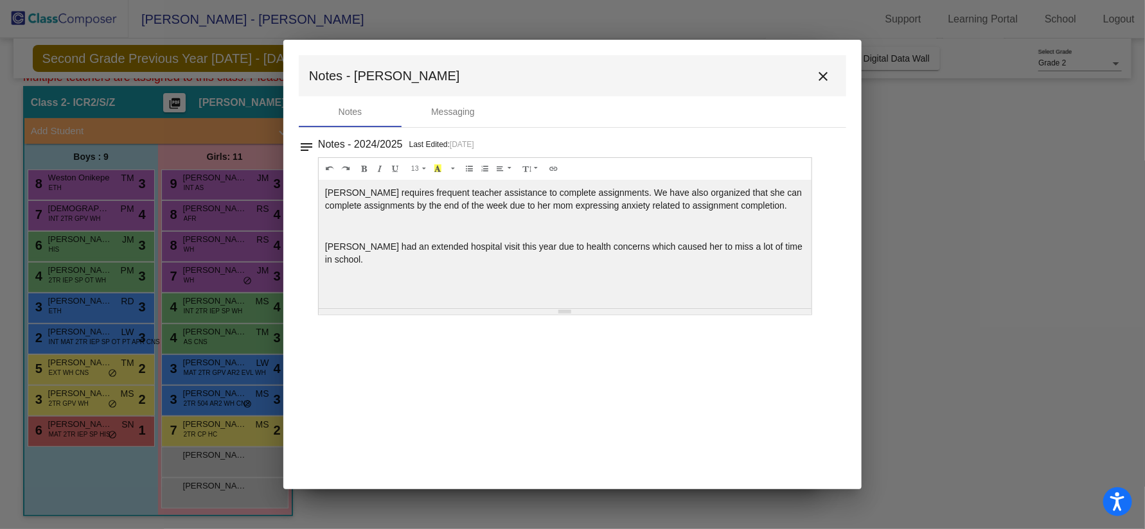
click at [824, 79] on mat-icon "close" at bounding box center [822, 76] width 15 height 15
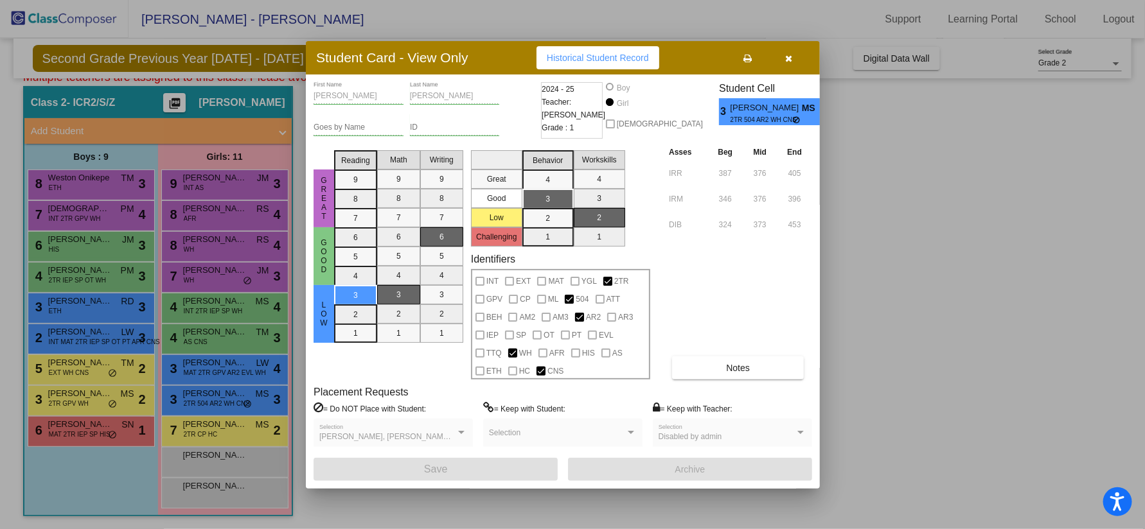
click at [791, 55] on icon "button" at bounding box center [789, 58] width 7 height 9
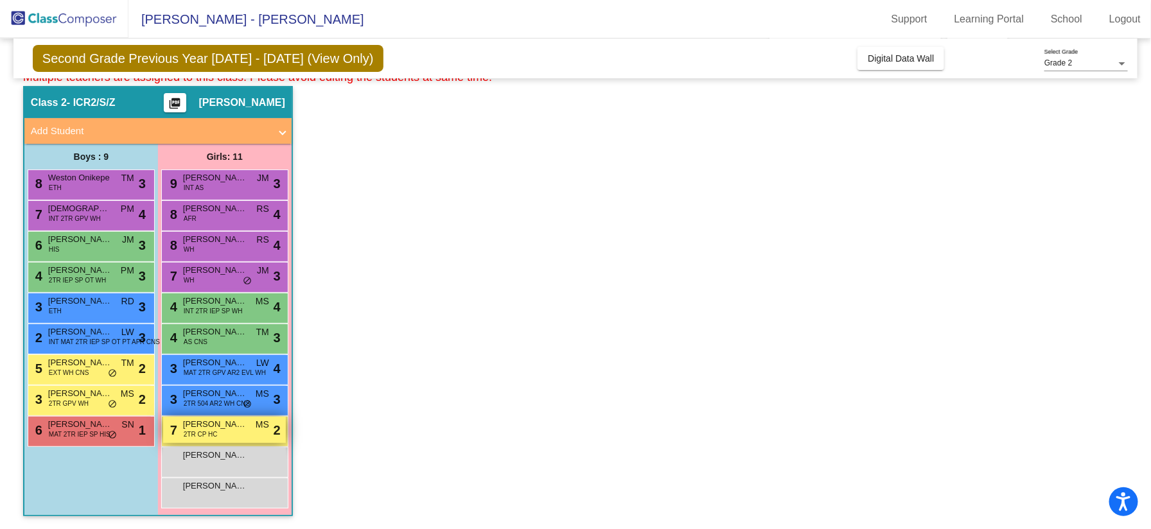
click at [254, 425] on div "7 [PERSON_NAME] 2TR CP HC MS lock do_not_disturb_alt 2" at bounding box center [224, 430] width 123 height 26
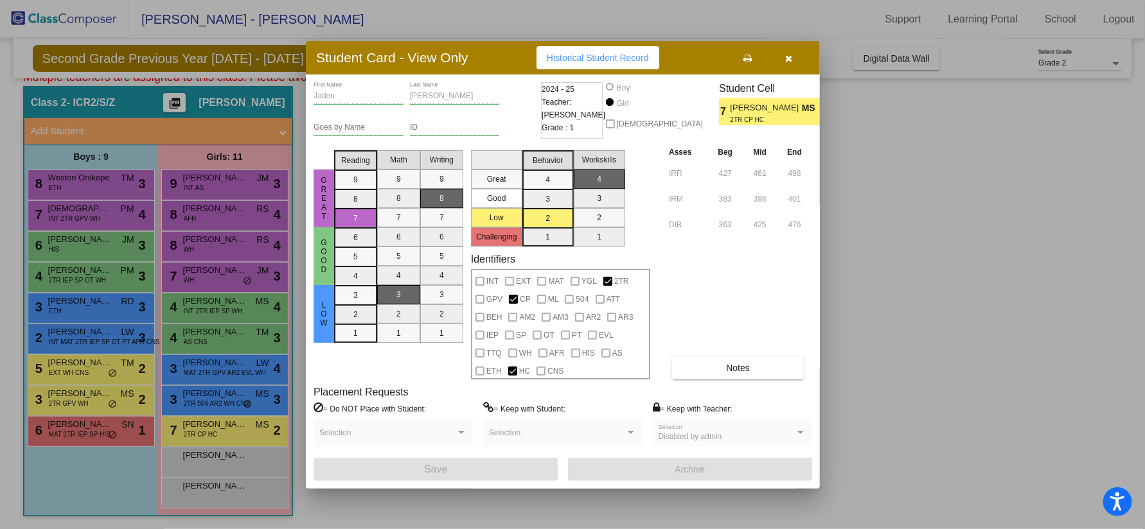
click at [786, 63] on button "button" at bounding box center [788, 57] width 41 height 23
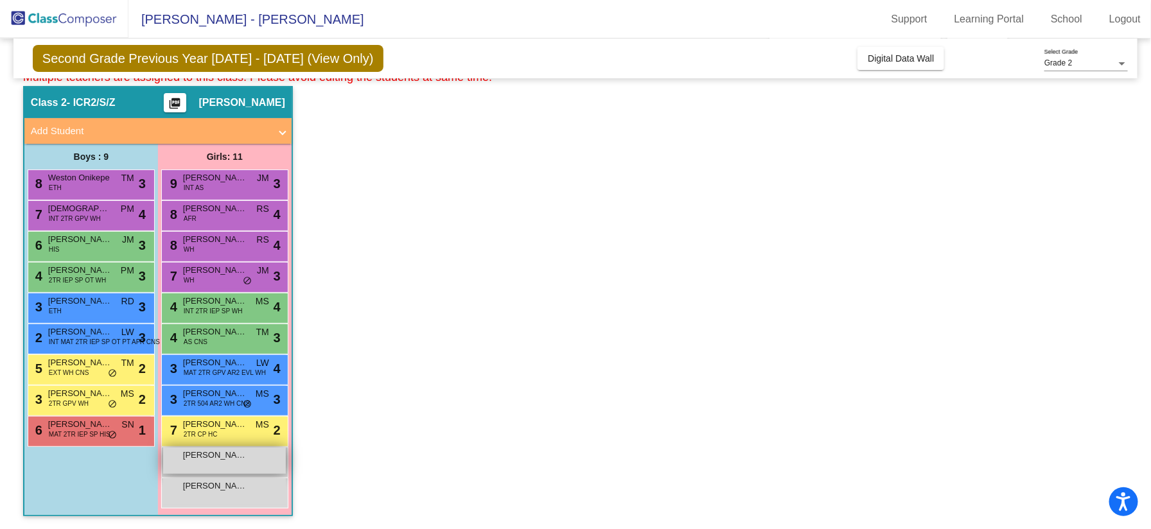
click at [222, 472] on div "[PERSON_NAME] lock do_not_disturb_alt" at bounding box center [224, 461] width 123 height 26
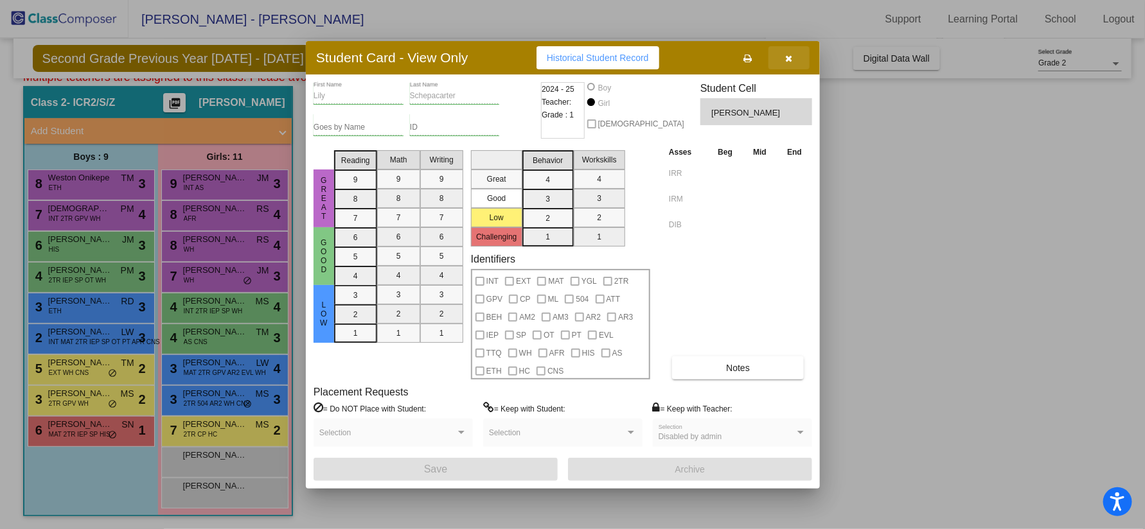
click at [792, 69] on button "button" at bounding box center [788, 57] width 41 height 23
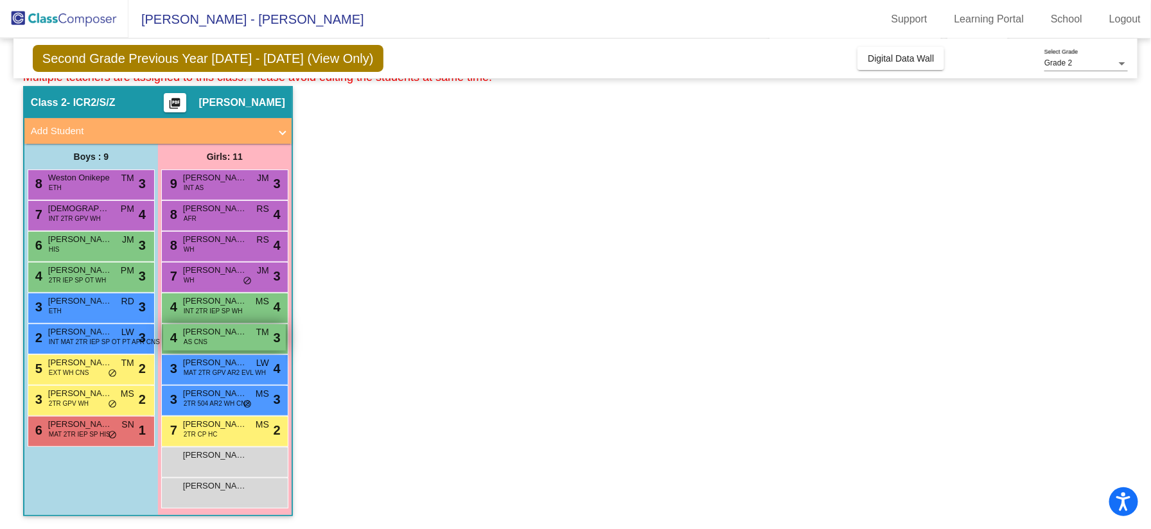
scroll to position [0, 0]
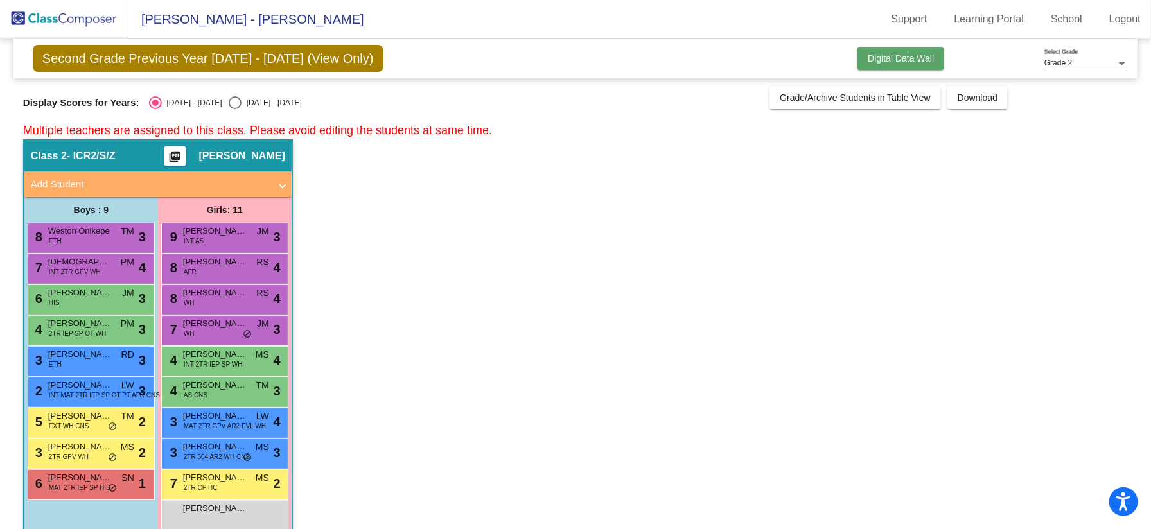
click at [890, 55] on span "Digital Data Wall" at bounding box center [901, 58] width 66 height 10
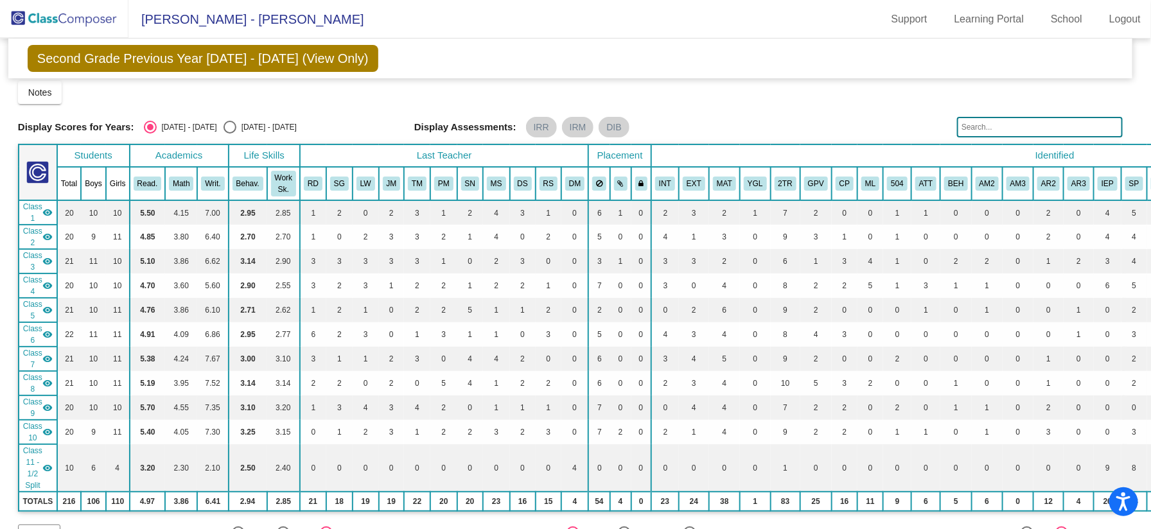
scroll to position [0, 5]
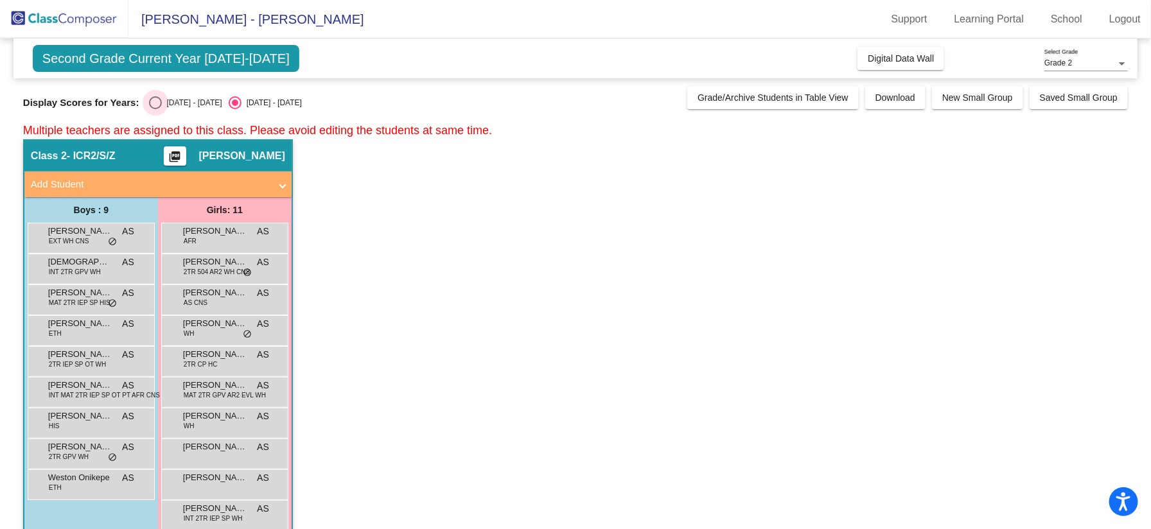
click at [153, 102] on div "Select an option" at bounding box center [155, 102] width 13 height 13
click at [155, 109] on input "[DATE] - [DATE]" at bounding box center [155, 109] width 1 height 1
radio input "true"
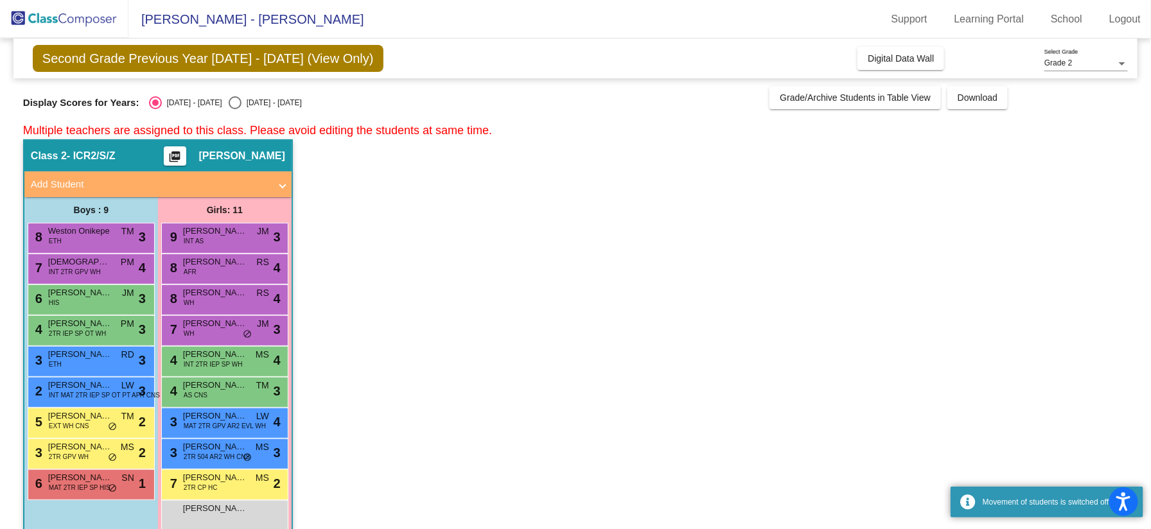
click at [220, 94] on div "Display Scores for Years: [DATE] - [DATE] [DATE] - [DATE] Grade/Archive Student…" at bounding box center [575, 97] width 1105 height 23
click at [229, 105] on div "Select an option" at bounding box center [235, 102] width 13 height 13
click at [234, 109] on input "[DATE] - [DATE]" at bounding box center [234, 109] width 1 height 1
radio input "true"
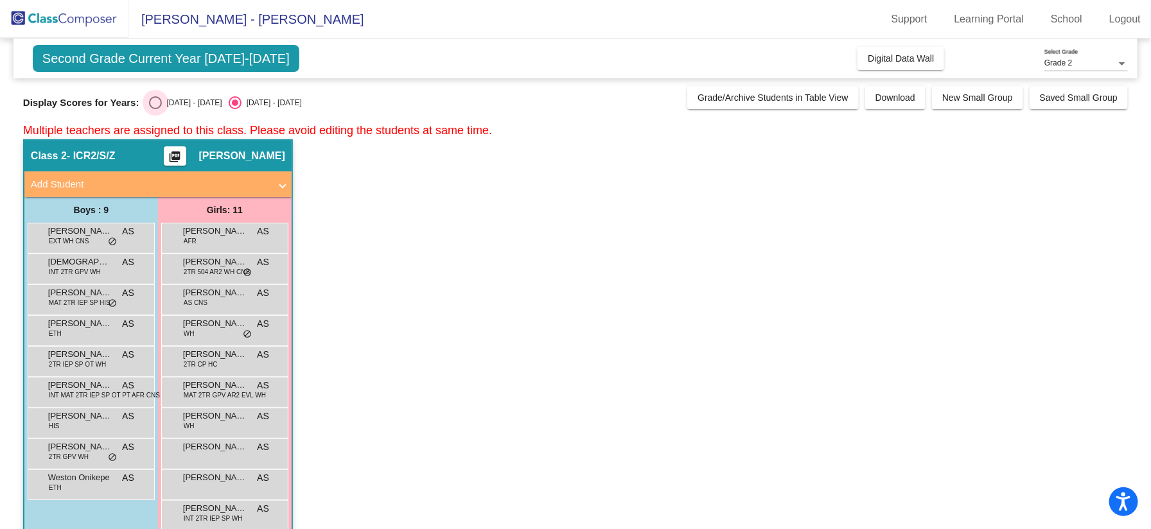
click at [151, 100] on div "Select an option" at bounding box center [155, 102] width 13 height 13
click at [155, 109] on input "[DATE] - [DATE]" at bounding box center [155, 109] width 1 height 1
radio input "true"
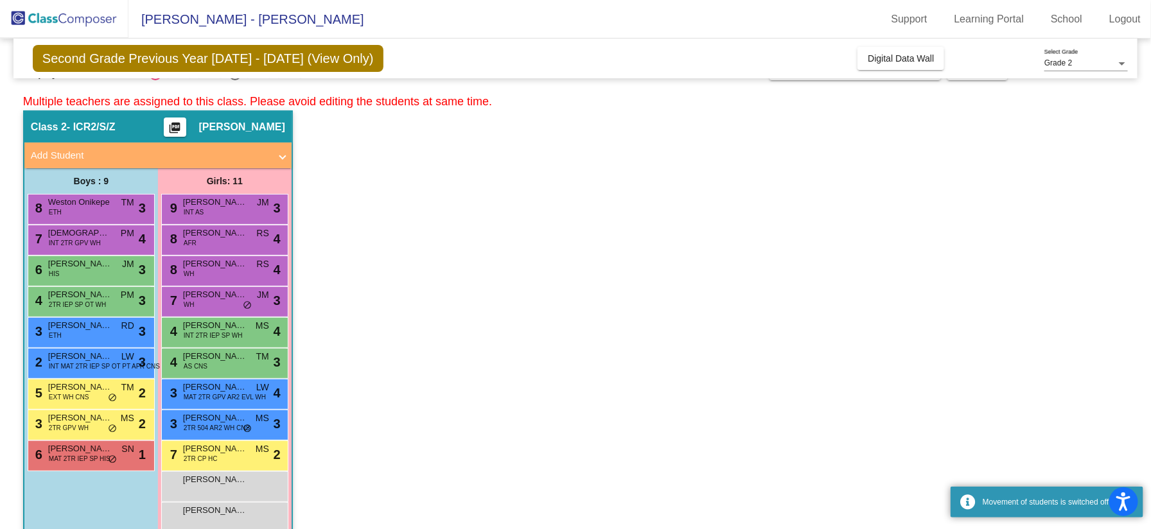
scroll to position [53, 0]
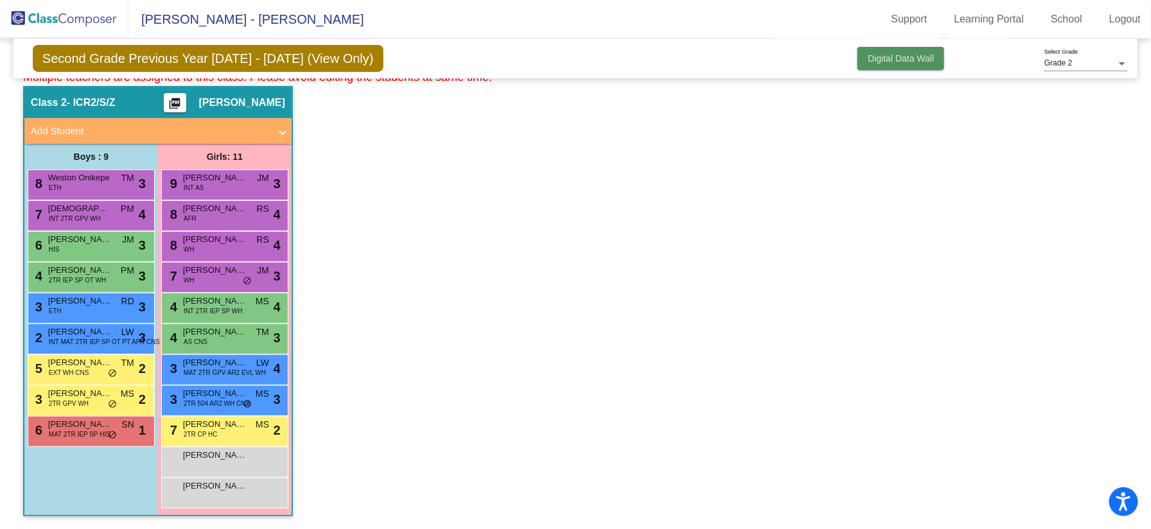
click at [897, 64] on button "Digital Data Wall" at bounding box center [901, 58] width 87 height 23
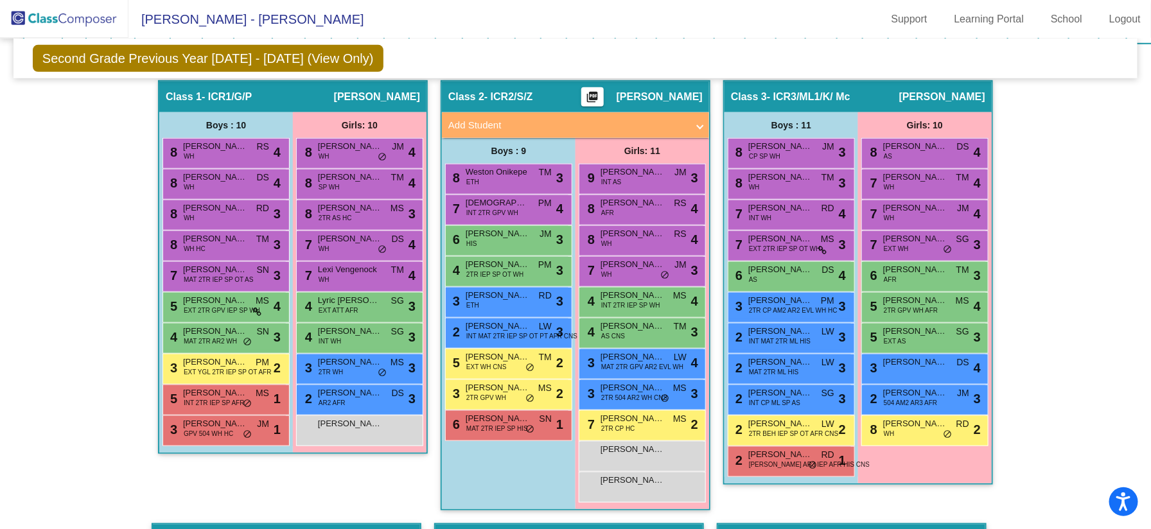
scroll to position [481, 0]
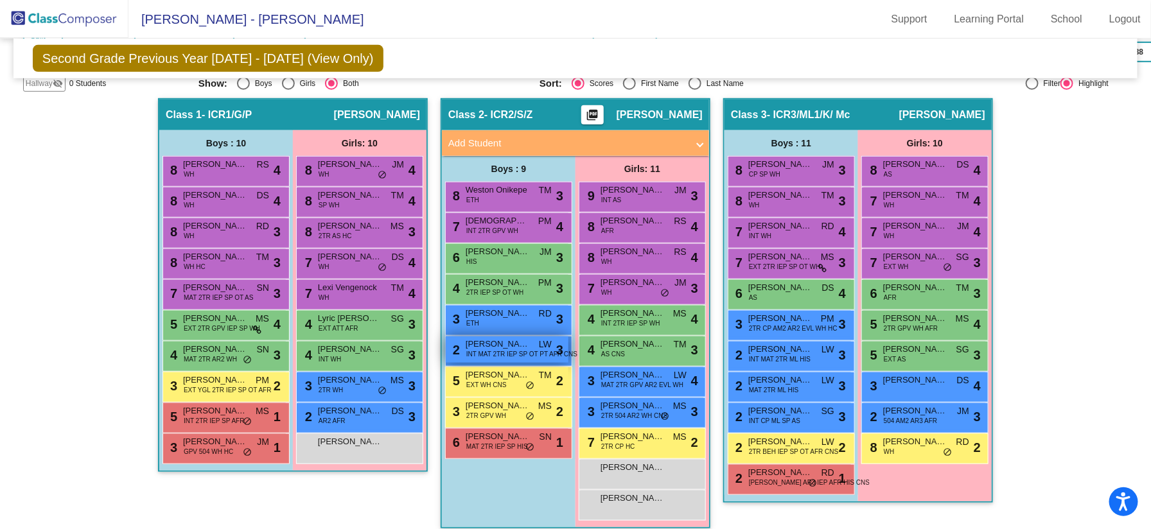
scroll to position [477, 0]
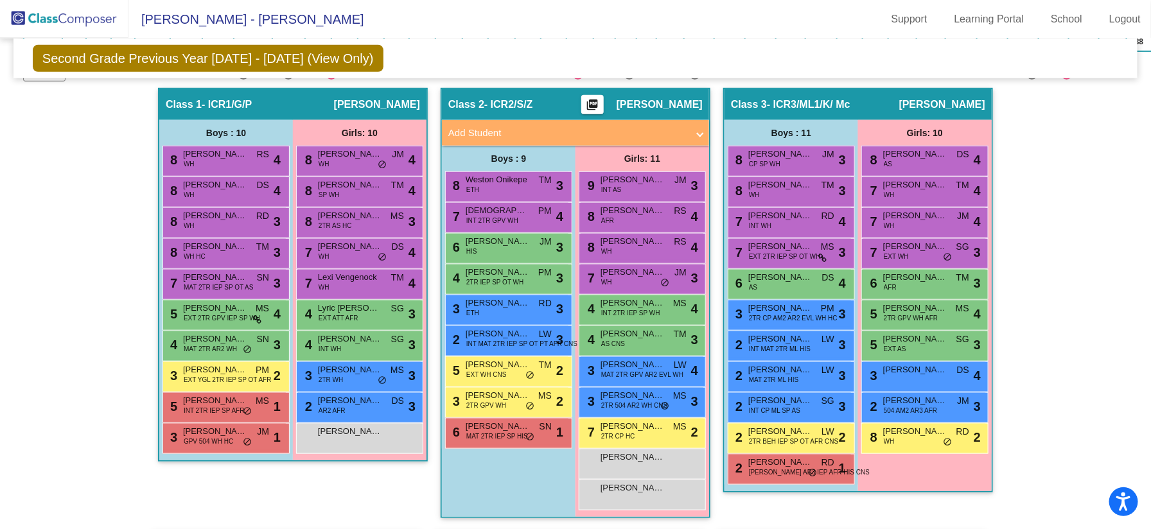
scroll to position [466, 0]
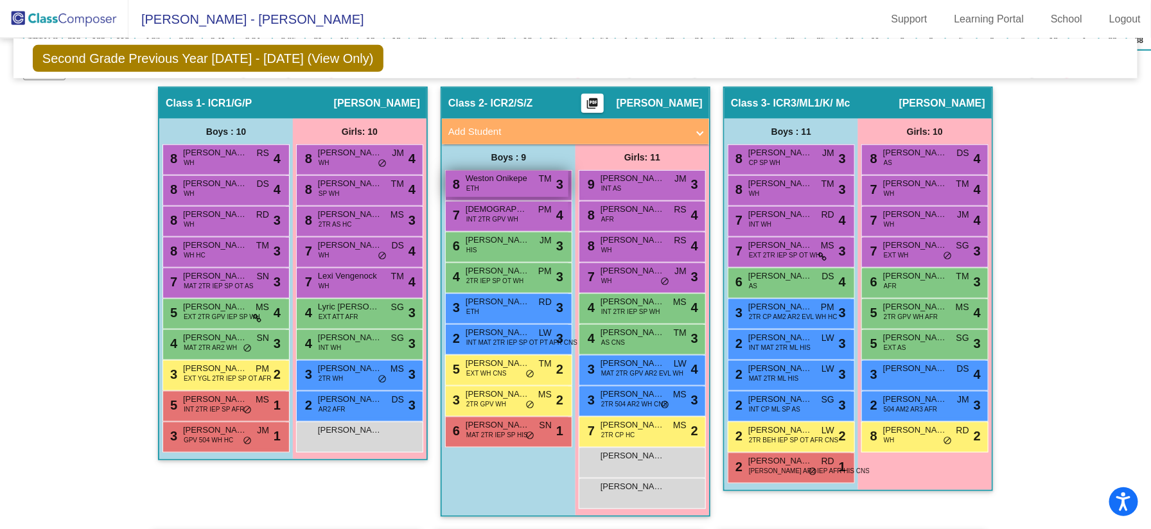
click at [490, 186] on div "8 Weston Onikepe ETH TM lock do_not_disturb_alt 3" at bounding box center [507, 184] width 123 height 26
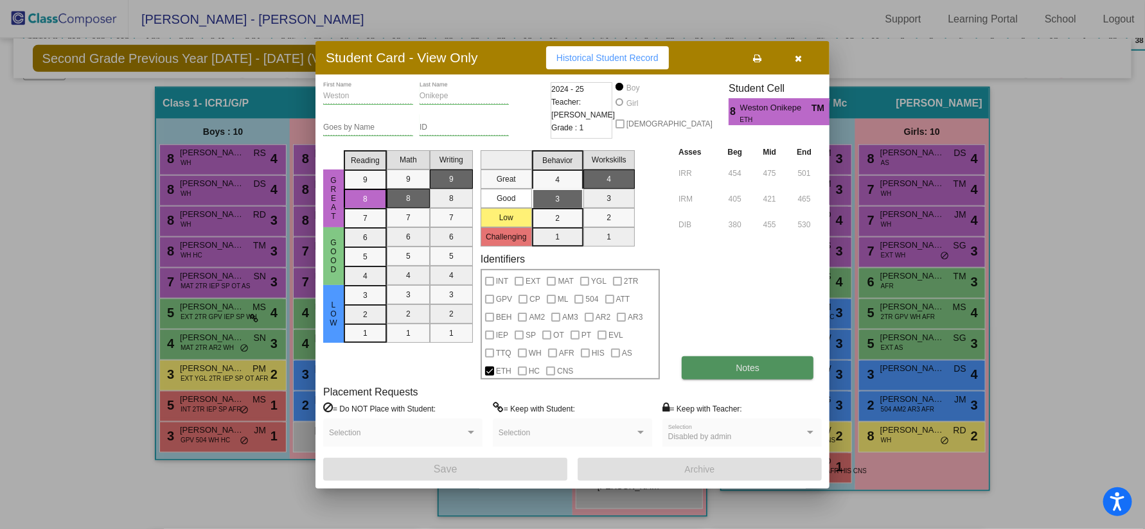
click at [752, 364] on span "Notes" at bounding box center [748, 368] width 24 height 10
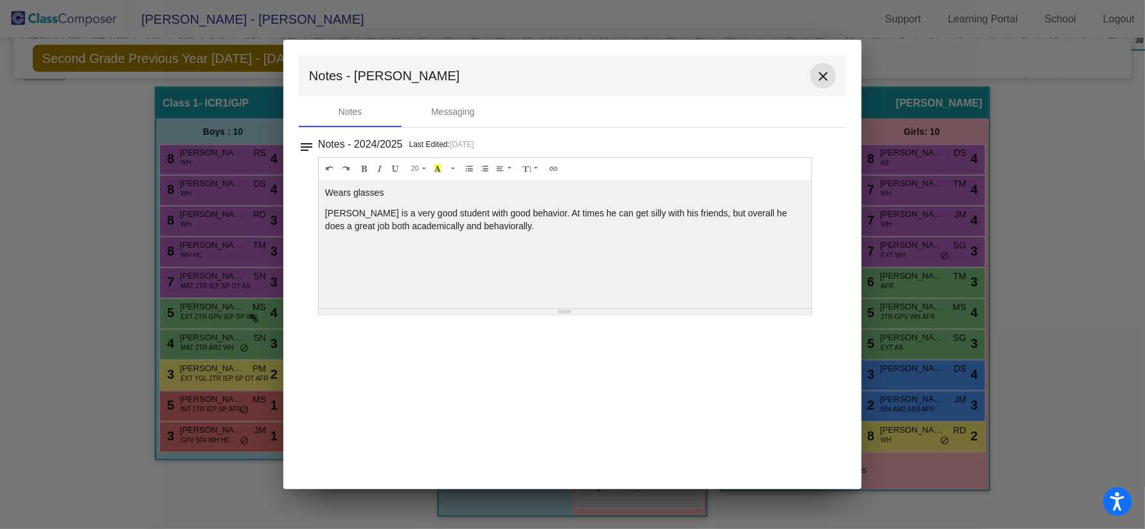
click at [821, 70] on mat-icon "close" at bounding box center [822, 76] width 15 height 15
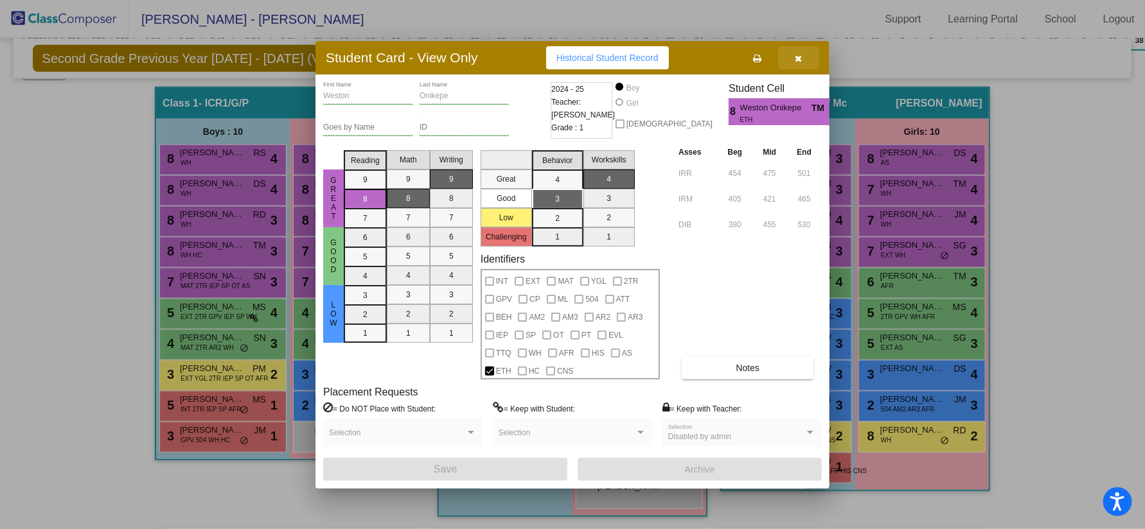
click at [797, 64] on button "button" at bounding box center [798, 57] width 41 height 23
